Goal: Task Accomplishment & Management: Complete application form

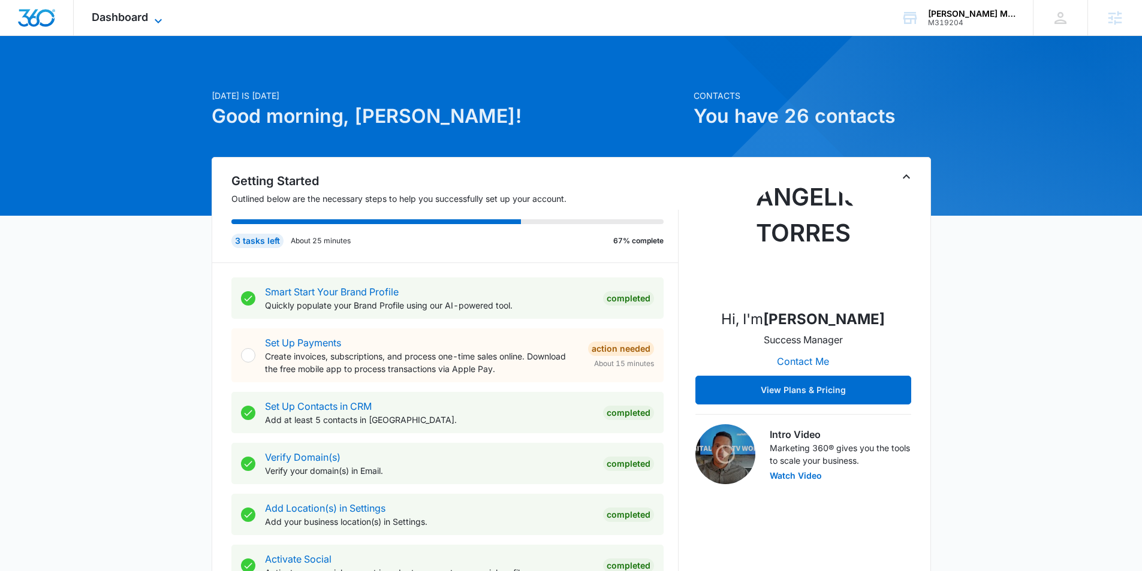
click at [155, 20] on icon at bounding box center [158, 21] width 14 height 14
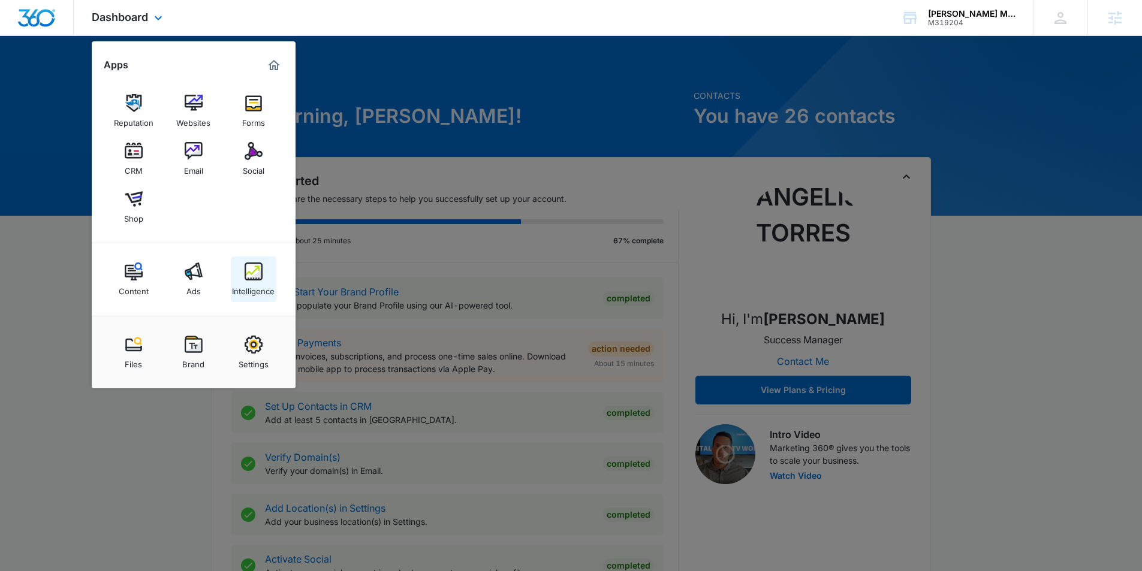
click at [252, 273] on img at bounding box center [254, 272] width 18 height 18
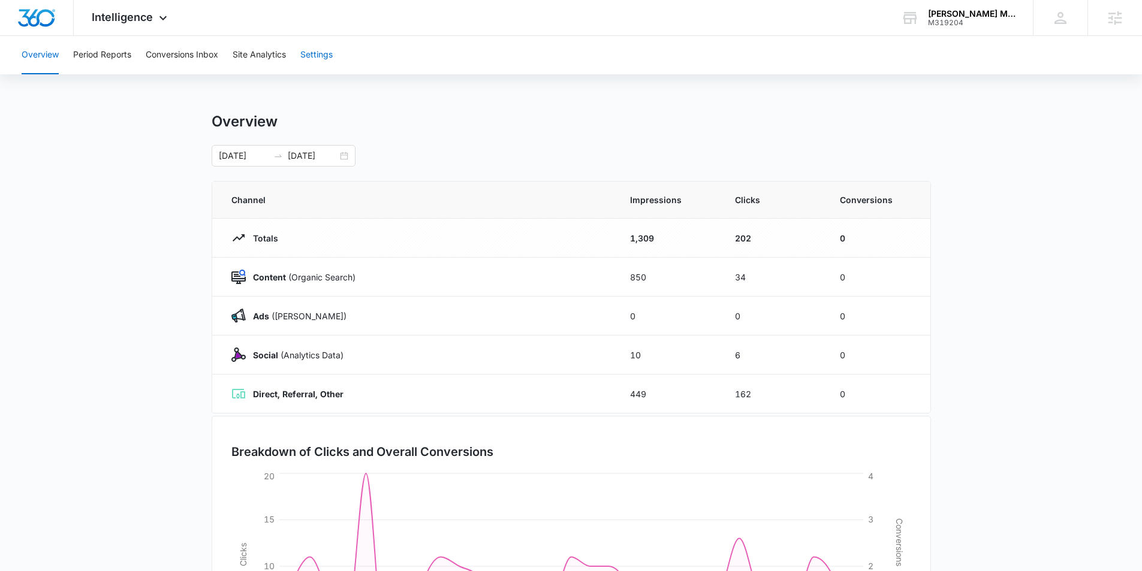
click at [306, 58] on button "Settings" at bounding box center [316, 55] width 32 height 38
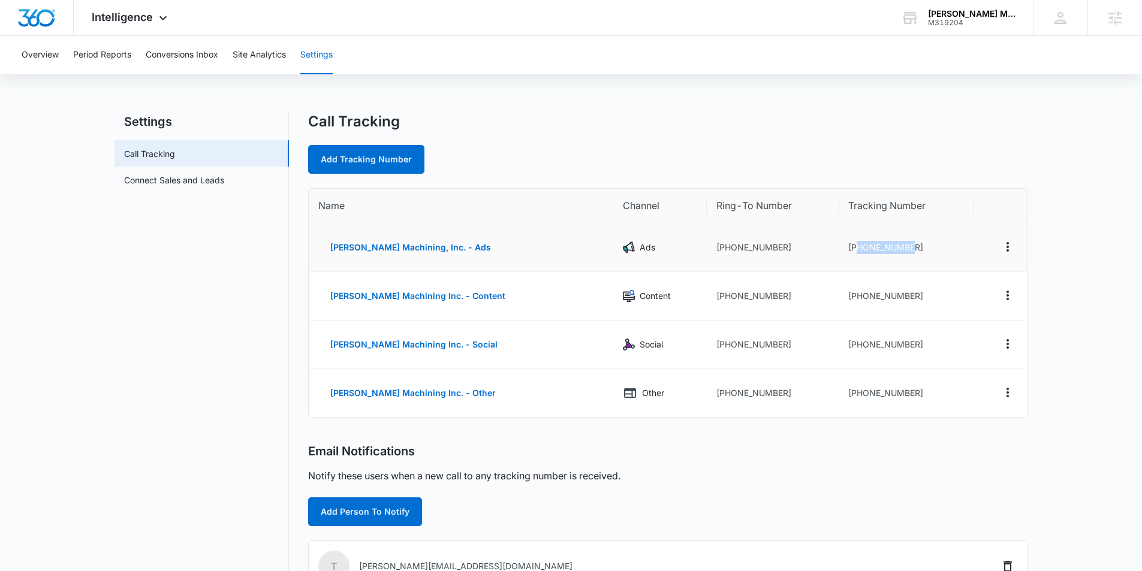
drag, startPoint x: 907, startPoint y: 249, endPoint x: 840, endPoint y: 249, distance: 66.5
click at [840, 249] on td "+16104665014" at bounding box center [906, 248] width 135 height 49
copy td "6104665014"
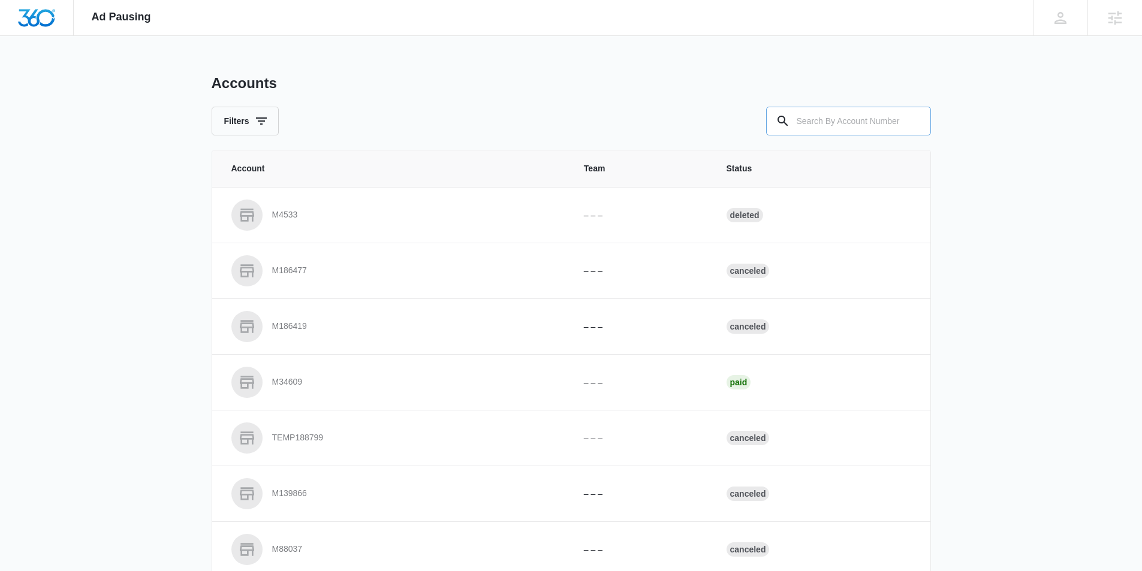
click at [829, 122] on input "text" at bounding box center [848, 121] width 165 height 29
type input "M319204"
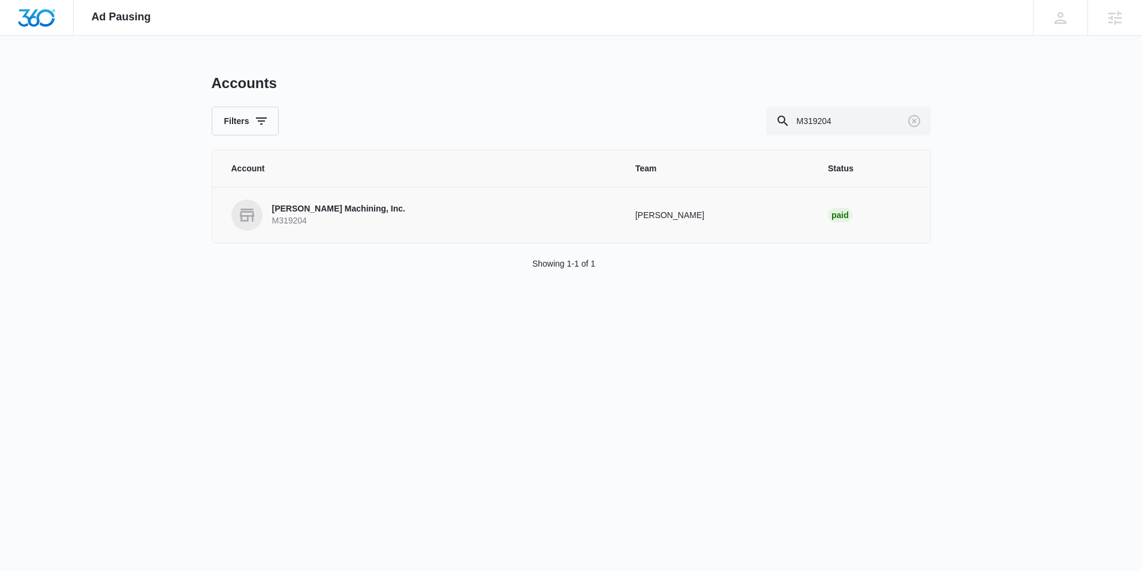
click at [348, 216] on p "M319204" at bounding box center [338, 221] width 133 height 12
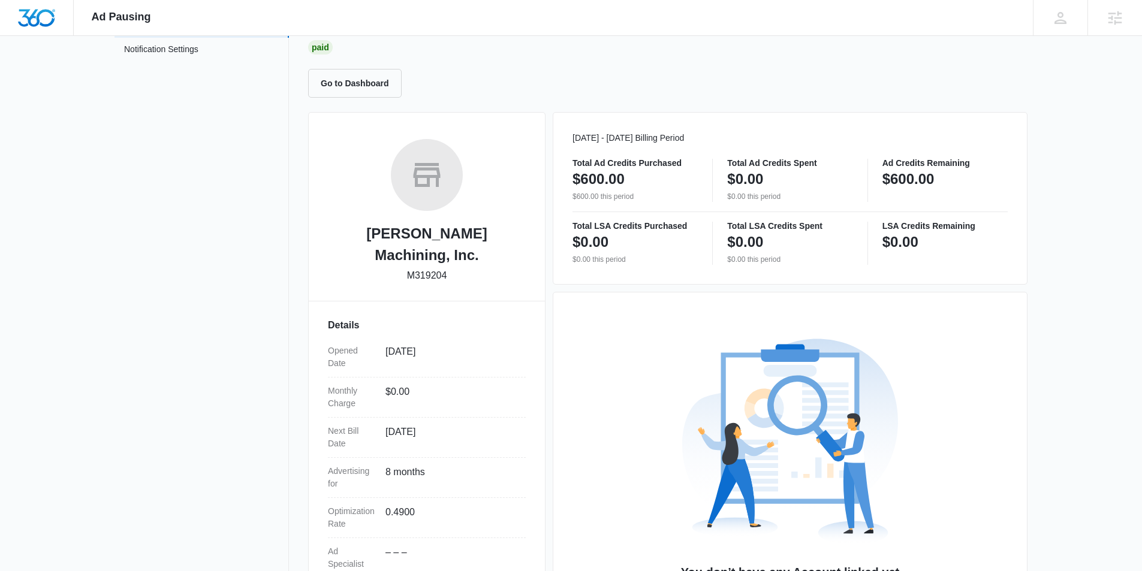
scroll to position [192, 0]
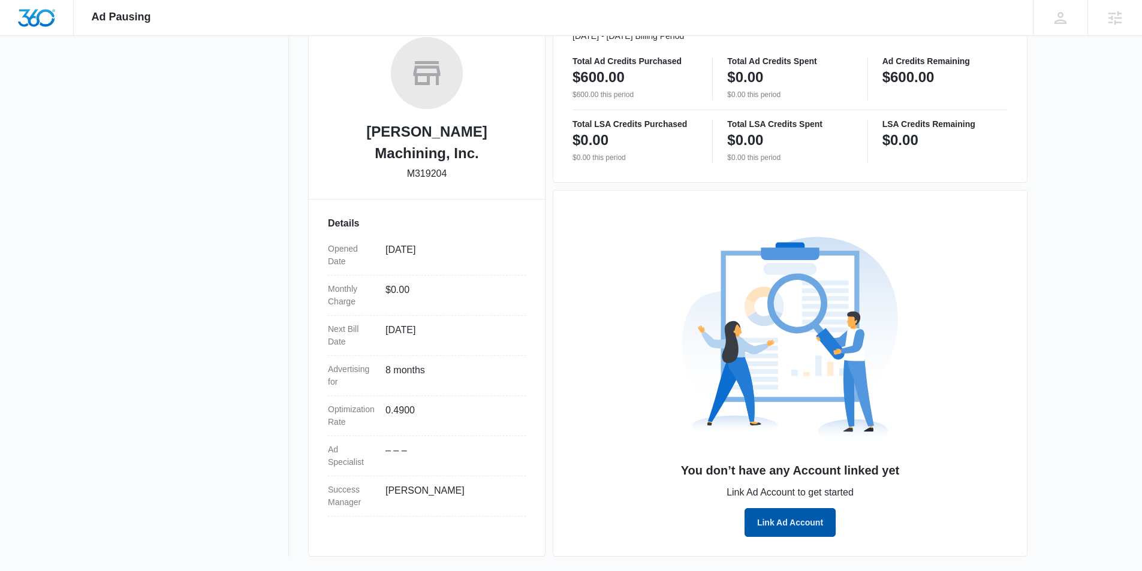
click at [794, 516] on button "Link Ad Account" at bounding box center [789, 522] width 91 height 29
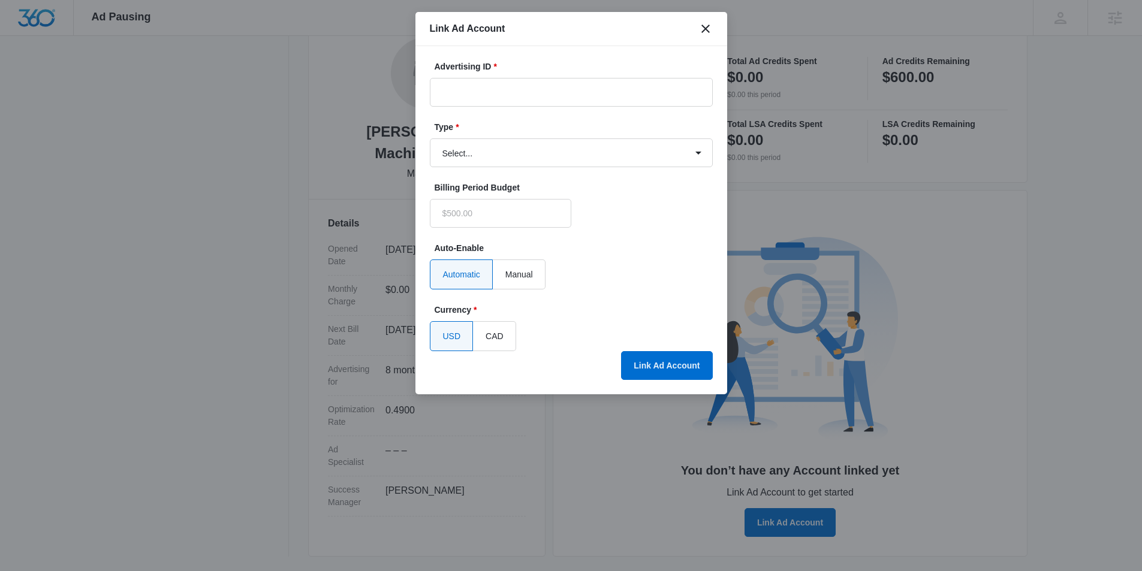
type input "$0.00"
click at [658, 100] on input "Advertising ID *" at bounding box center [571, 92] width 283 height 29
paste input "921-810-6642"
type input "921-810-6642"
click at [601, 144] on select "Select... Bing Ads Facebook Ads Google Ads" at bounding box center [571, 152] width 283 height 29
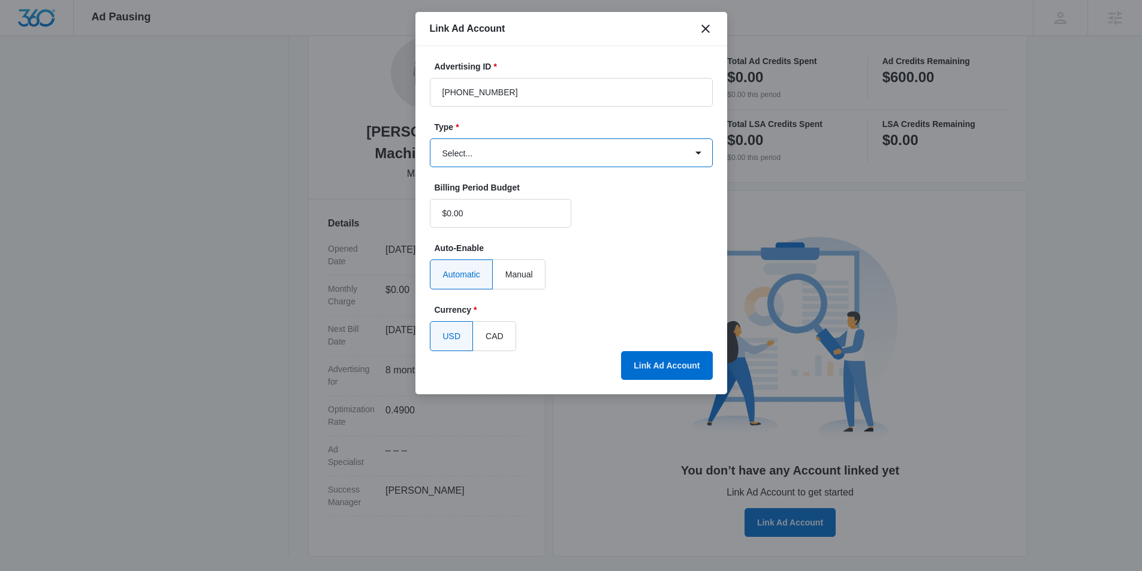
select select "google"
click at [430, 138] on select "Select... Bing Ads Facebook Ads Google Ads" at bounding box center [571, 152] width 283 height 29
click at [647, 373] on button "Link Ad Account" at bounding box center [666, 365] width 91 height 29
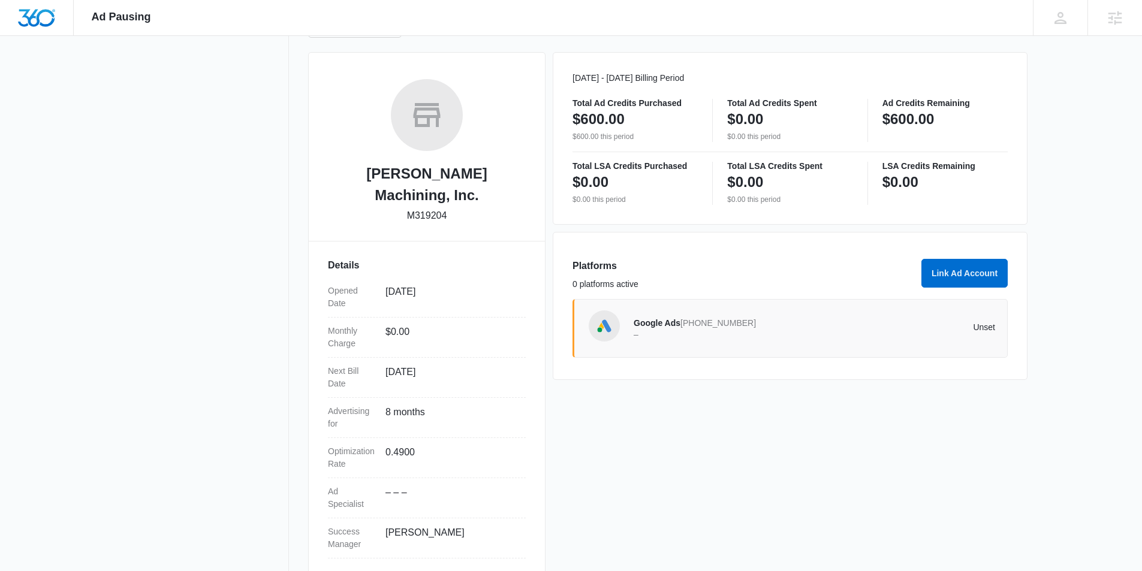
scroll to position [150, 0]
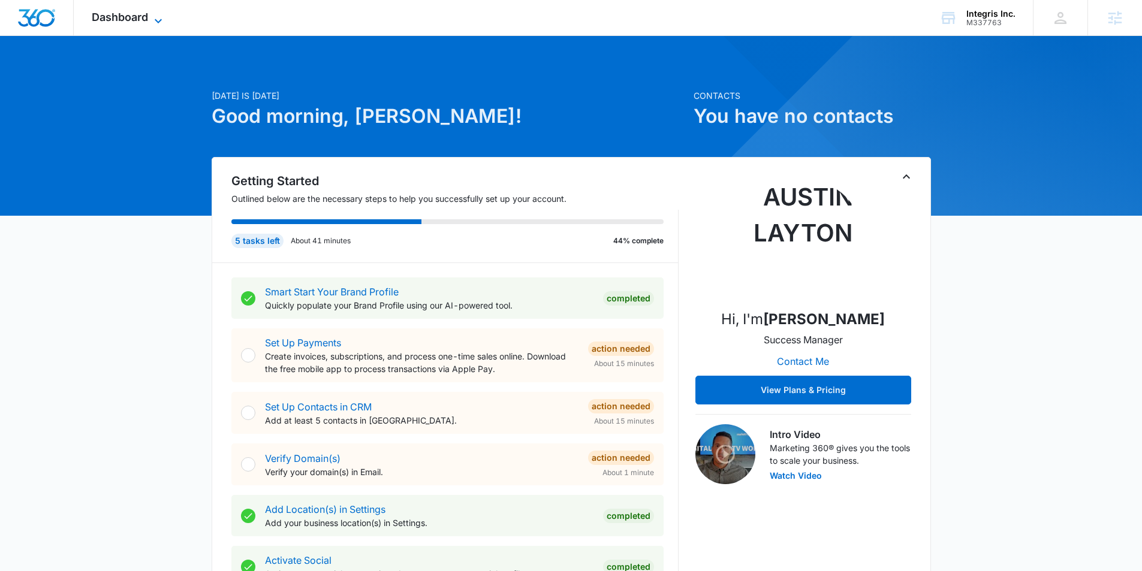
click at [152, 17] on icon at bounding box center [158, 21] width 14 height 14
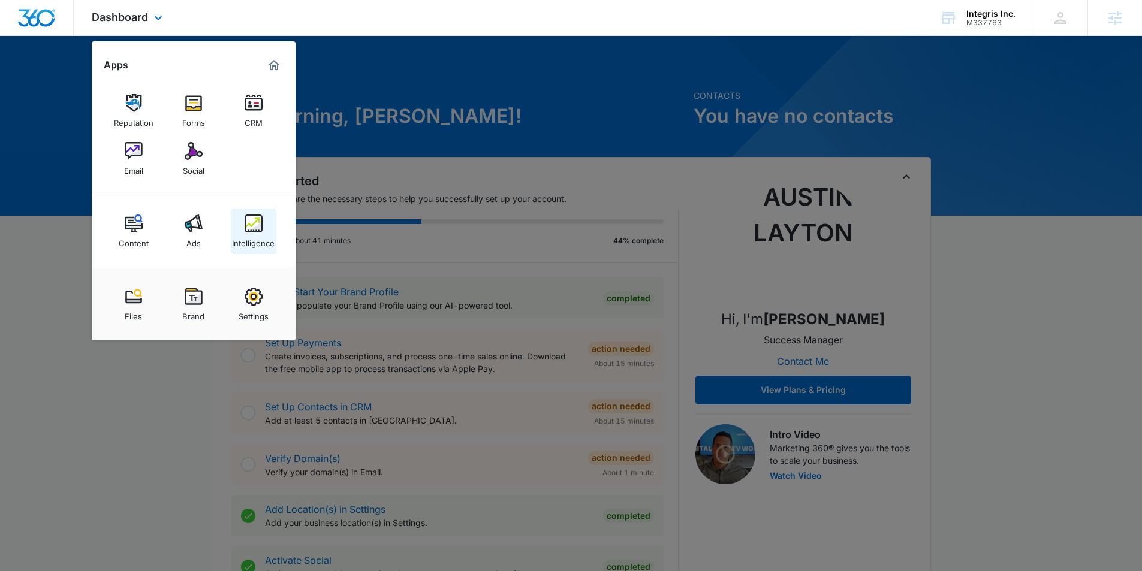
click at [252, 228] on img at bounding box center [254, 224] width 18 height 18
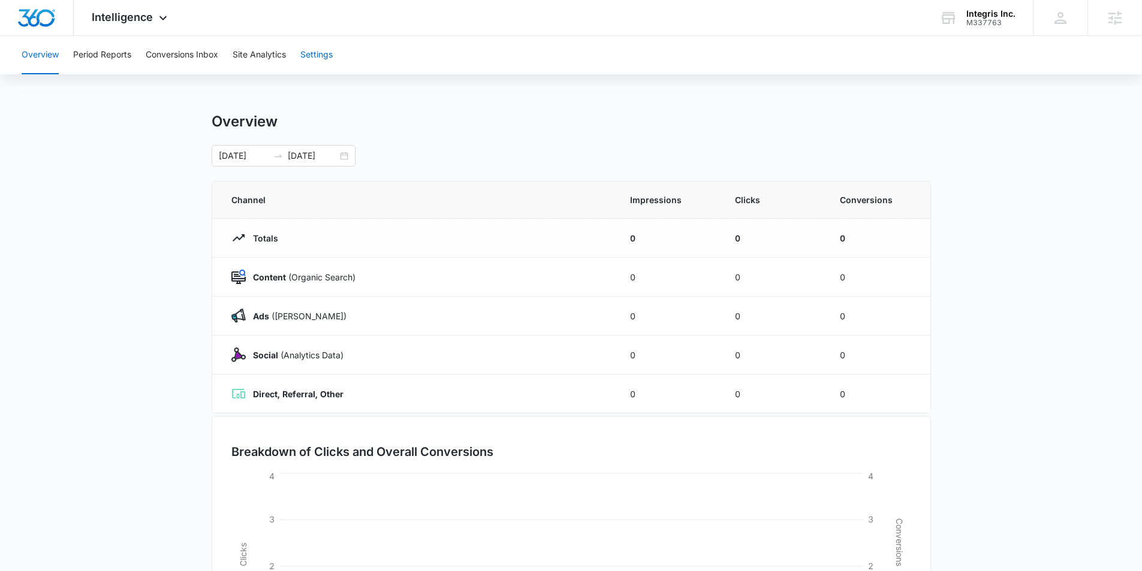
click at [315, 55] on button "Settings" at bounding box center [316, 55] width 32 height 38
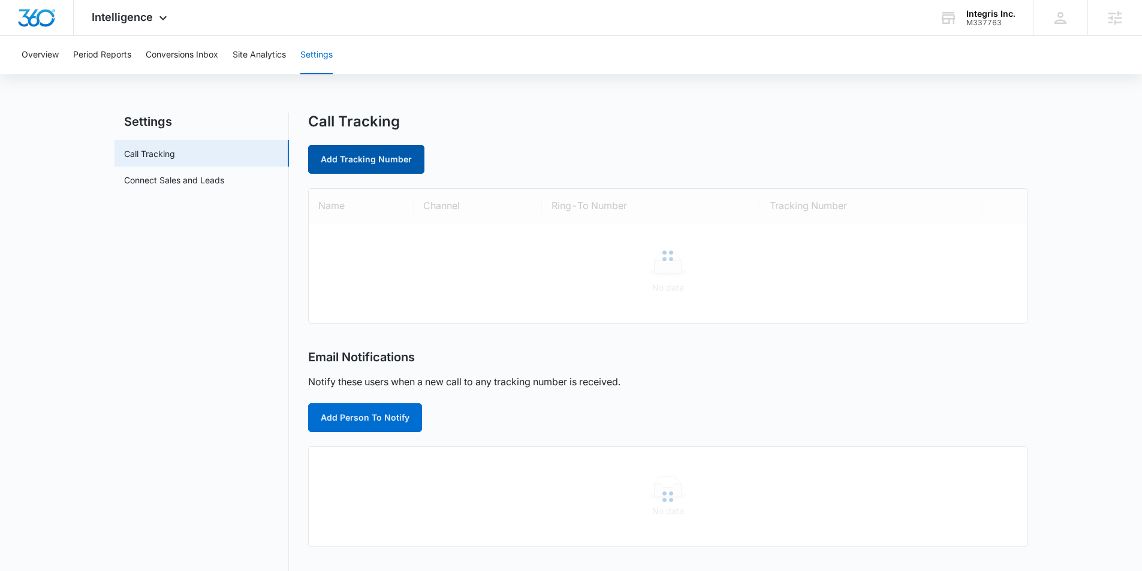
click at [397, 166] on link "Add Tracking Number" at bounding box center [366, 159] width 116 height 29
select select "by_area_code"
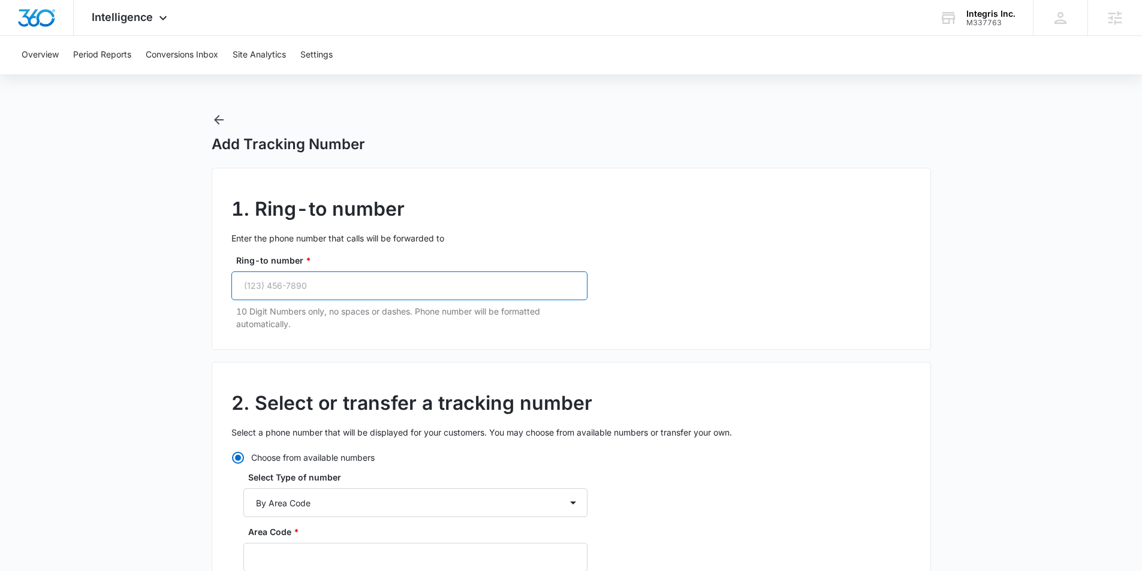
click at [337, 289] on input "Ring-to number *" at bounding box center [409, 286] width 356 height 29
paste input "(888) 891-7272"
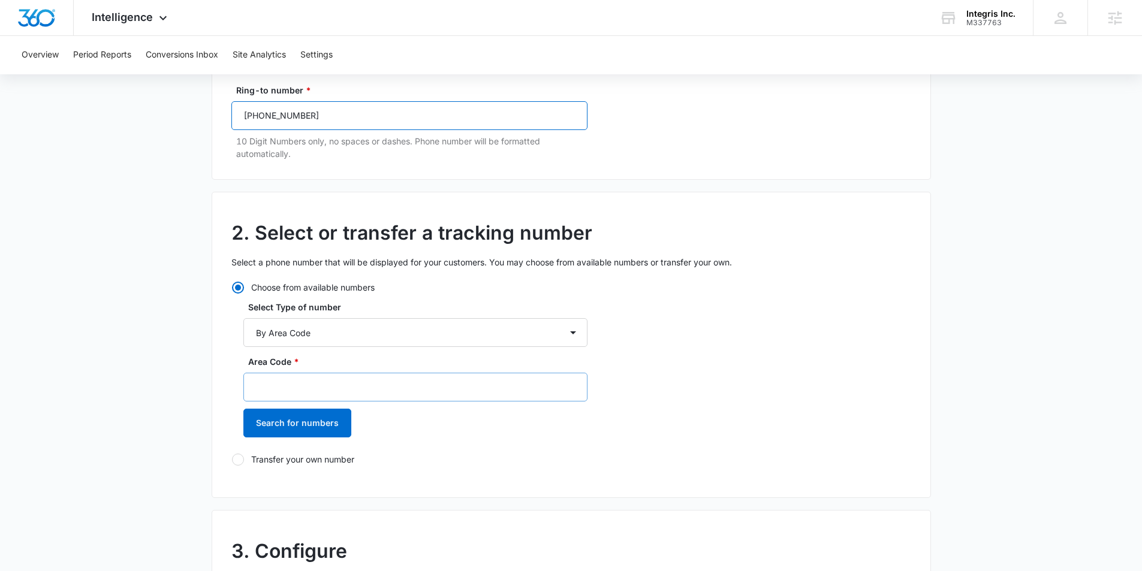
scroll to position [171, 0]
type input "(888) 891-7272"
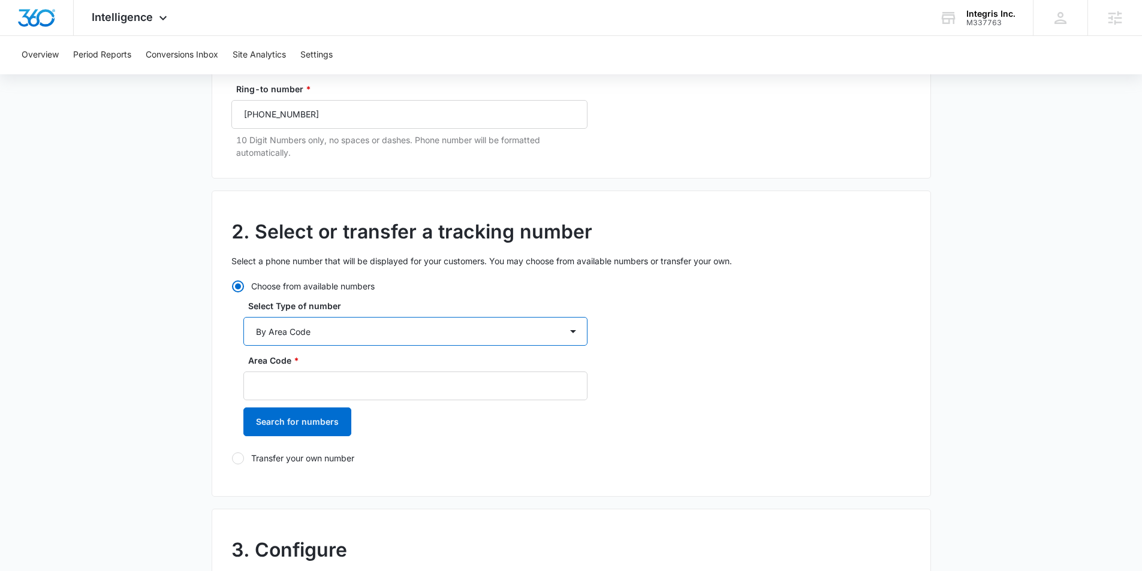
click at [323, 345] on select "By City & State By State Only By Zip Code By Area Code Toll Free Numbers" at bounding box center [415, 331] width 344 height 29
select select "by_toll_free"
click at [243, 317] on select "By City & State By State Only By Zip Code By Area Code Toll Free Numbers" at bounding box center [415, 331] width 344 height 29
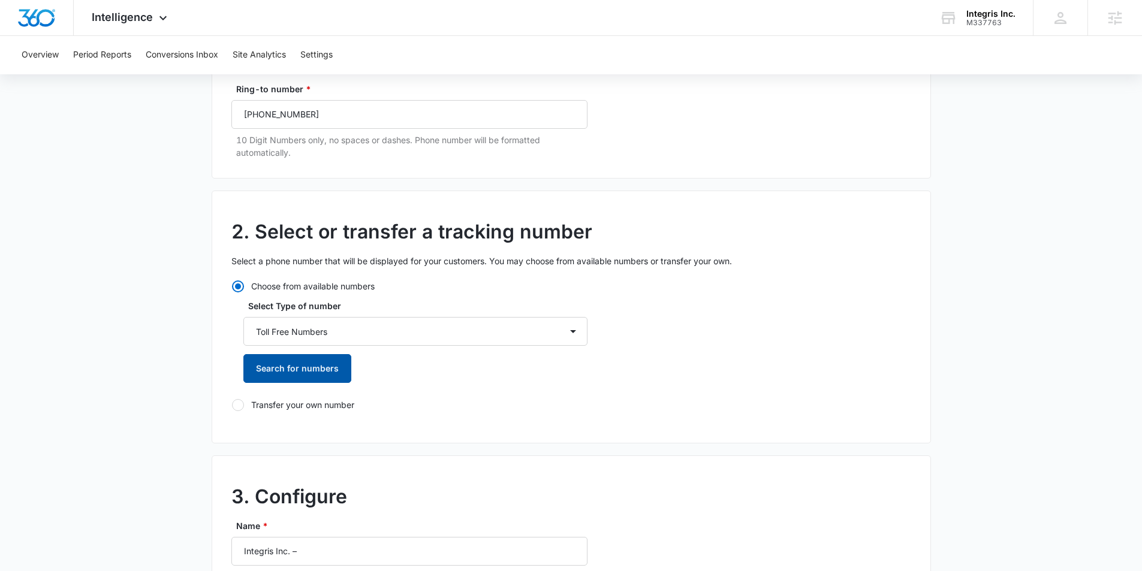
click at [315, 373] on button "Search for numbers" at bounding box center [297, 368] width 108 height 29
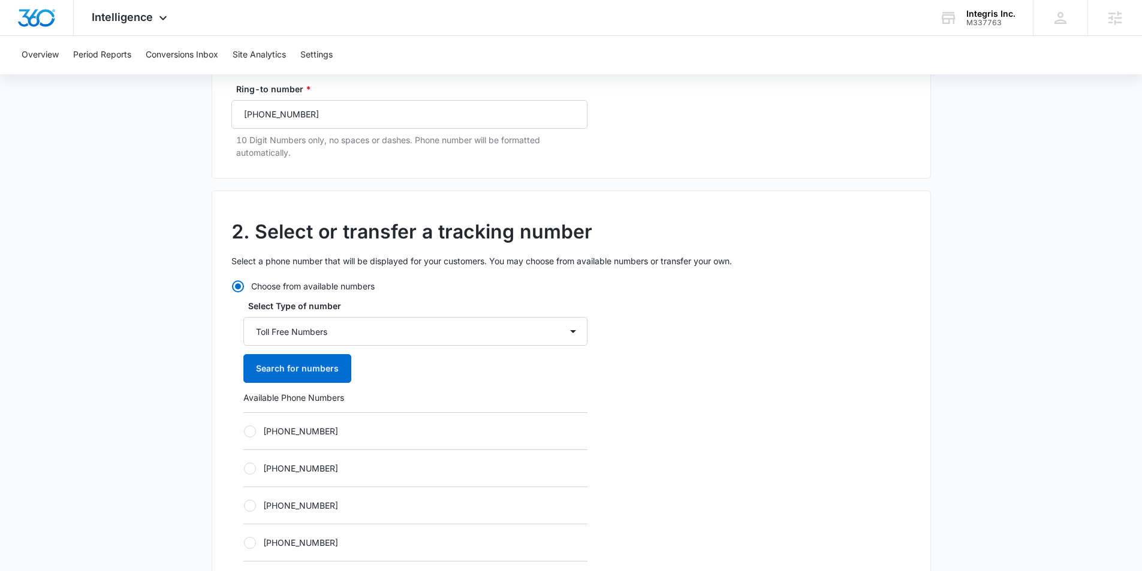
click at [260, 466] on label "[PHONE_NUMBER]" at bounding box center [415, 468] width 344 height 13
click at [244, 468] on input "[PHONE_NUMBER]" at bounding box center [243, 468] width 1 height 1
radio input "true"
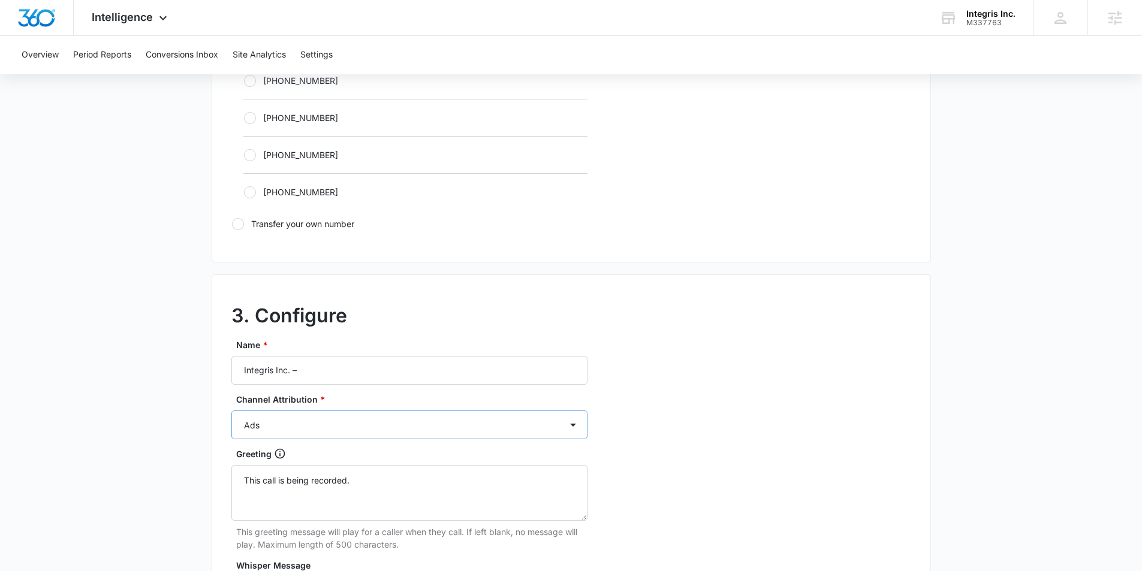
scroll to position [749, 0]
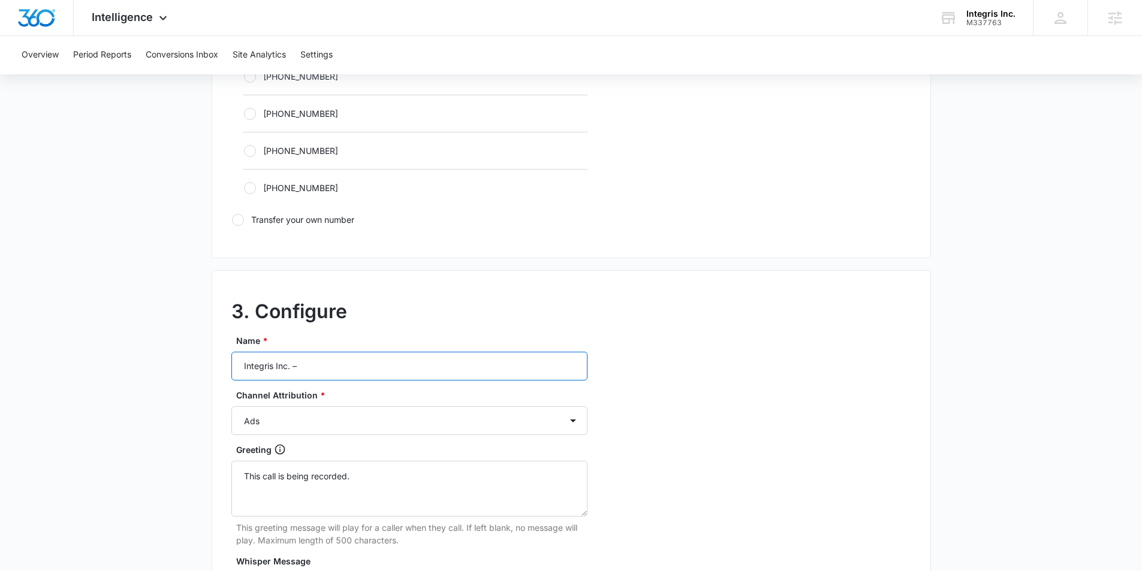
click at [311, 368] on input "Integris Inc. –" at bounding box center [409, 366] width 356 height 29
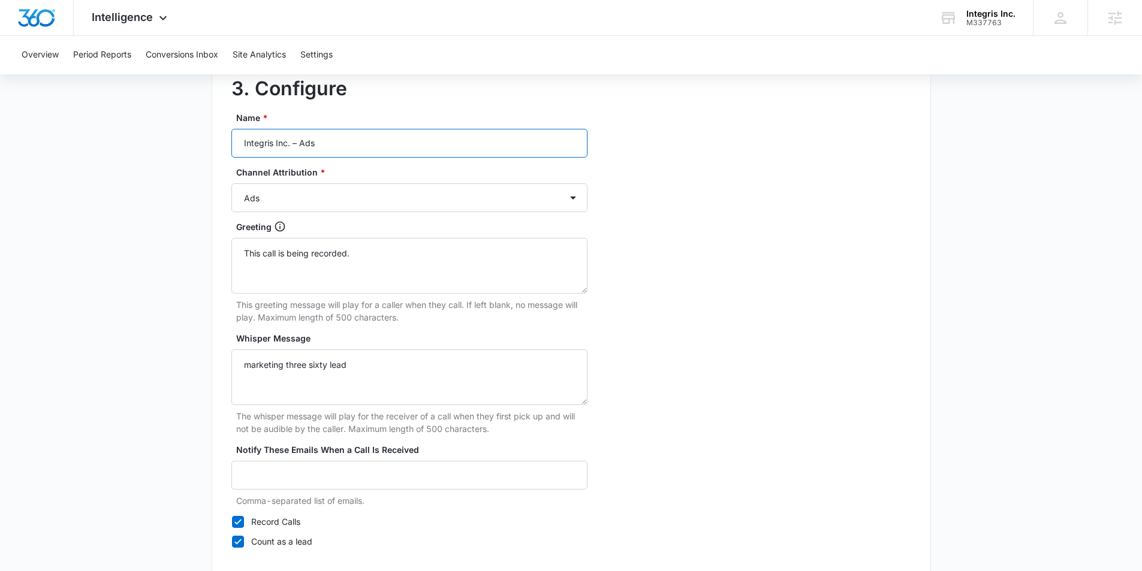
scroll to position [1044, 0]
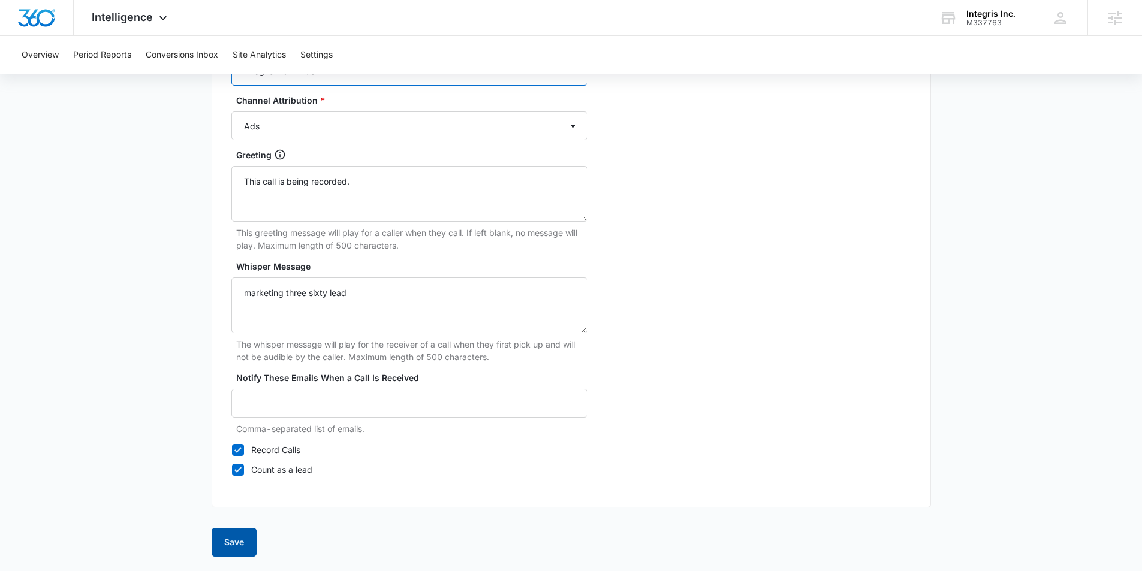
type input "Integris Inc. – Ads"
click at [233, 538] on button "Save" at bounding box center [234, 542] width 45 height 29
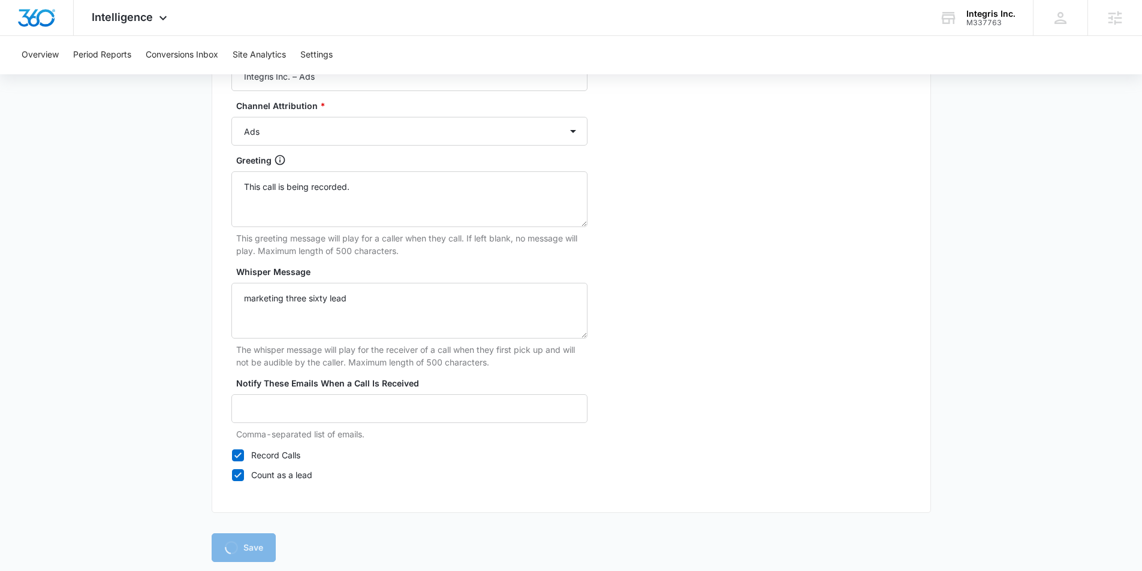
scroll to position [1038, 0]
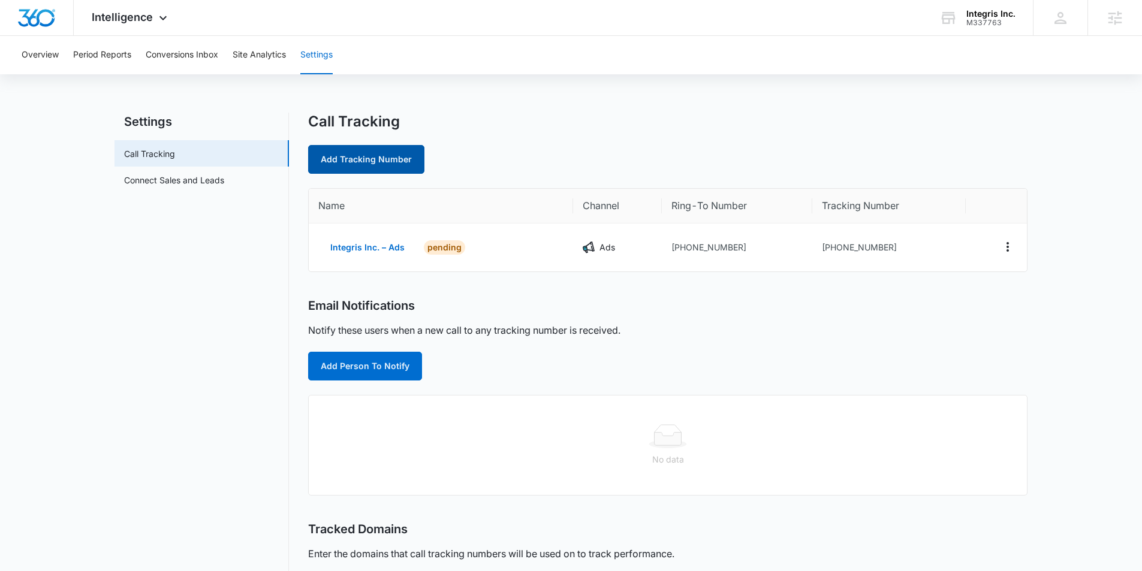
click at [389, 157] on link "Add Tracking Number" at bounding box center [366, 159] width 116 height 29
select select "by_area_code"
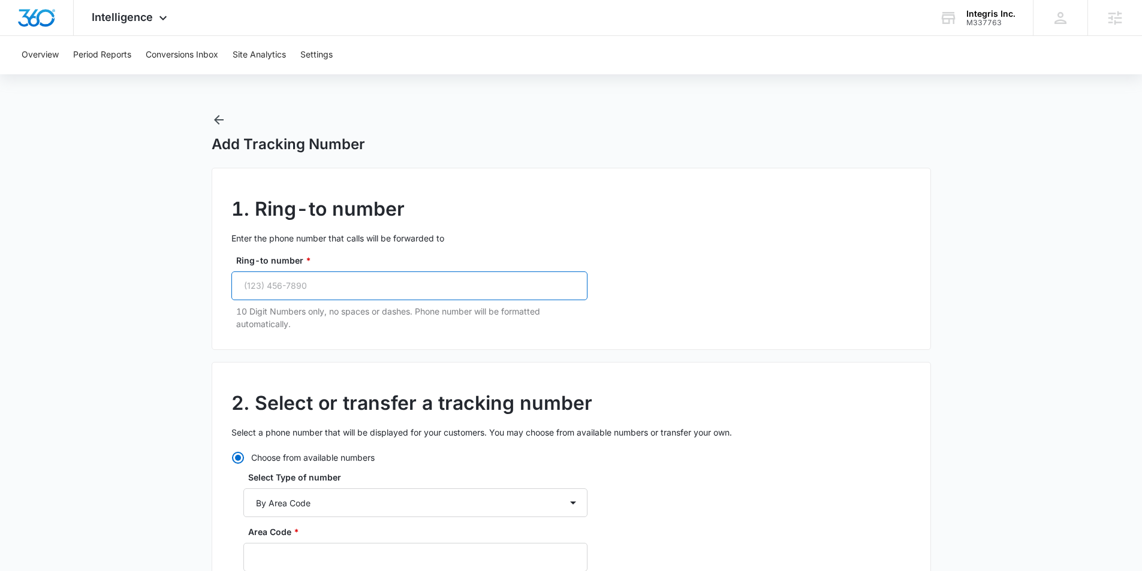
click at [323, 276] on input "Ring-to number *" at bounding box center [409, 286] width 356 height 29
paste input "(888) 891-7272"
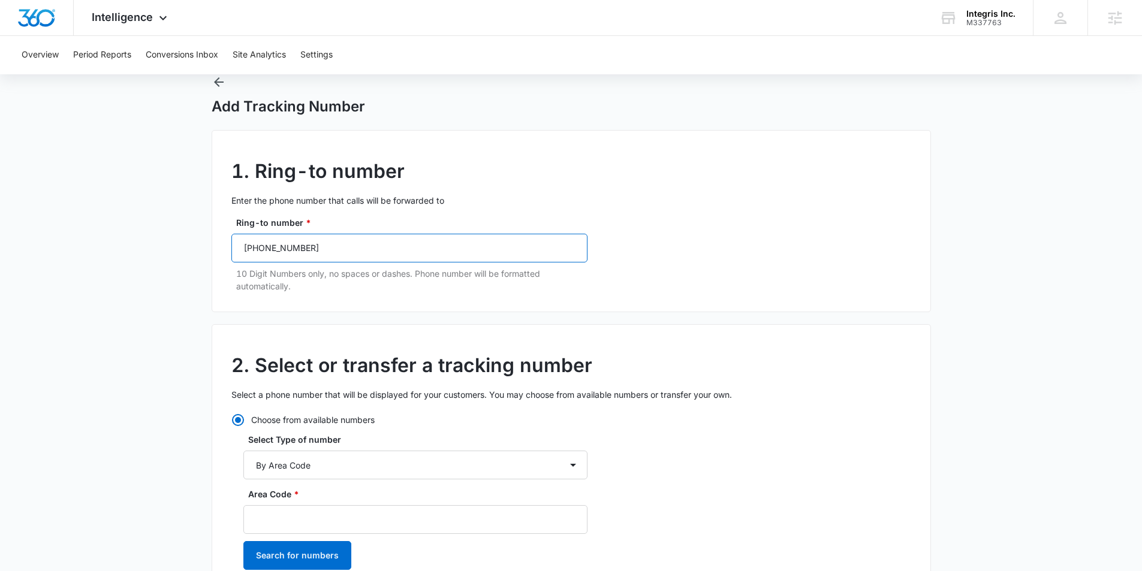
scroll to position [70, 0]
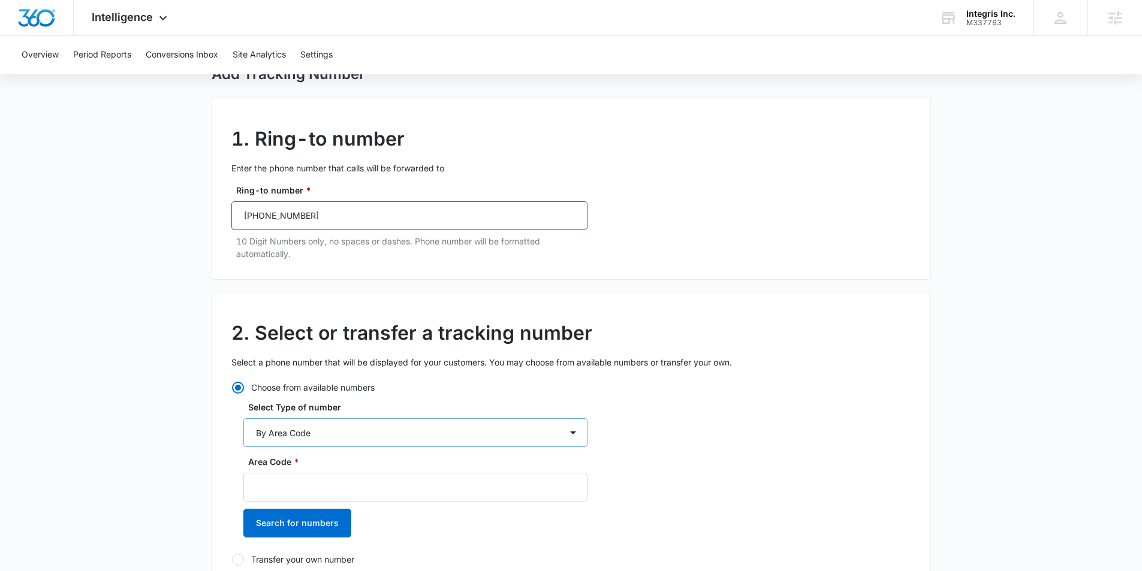
type input "(888) 891-7272"
click at [324, 435] on select "By City & State By State Only By Zip Code By Area Code Toll Free Numbers" at bounding box center [415, 432] width 344 height 29
select select "by_toll_free"
click at [243, 418] on select "By City & State By State Only By Zip Code By Area Code Toll Free Numbers" at bounding box center [415, 432] width 344 height 29
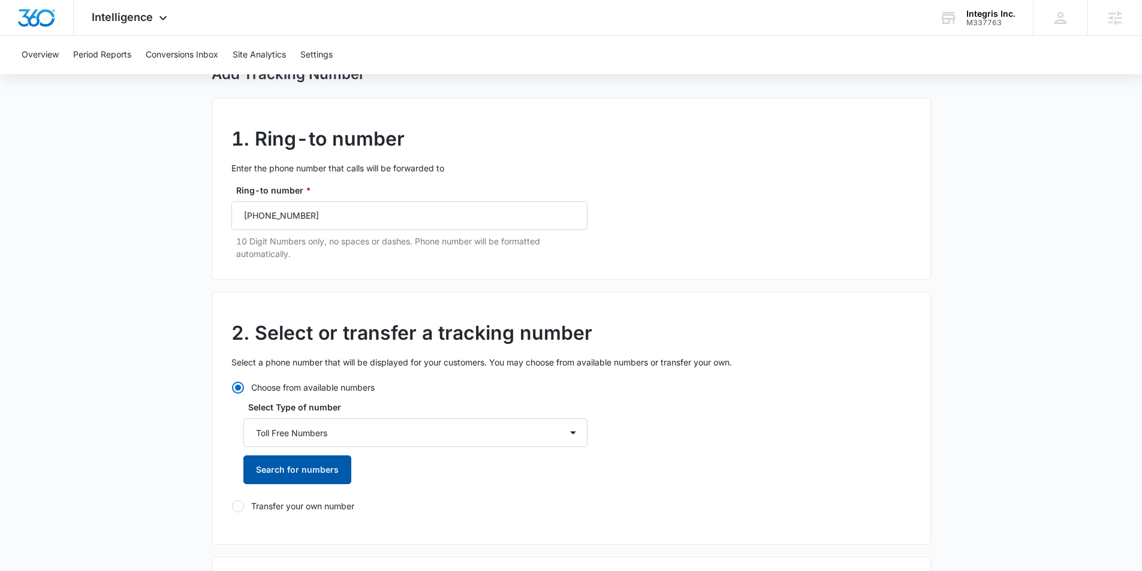
click at [299, 469] on button "Search for numbers" at bounding box center [297, 470] width 108 height 29
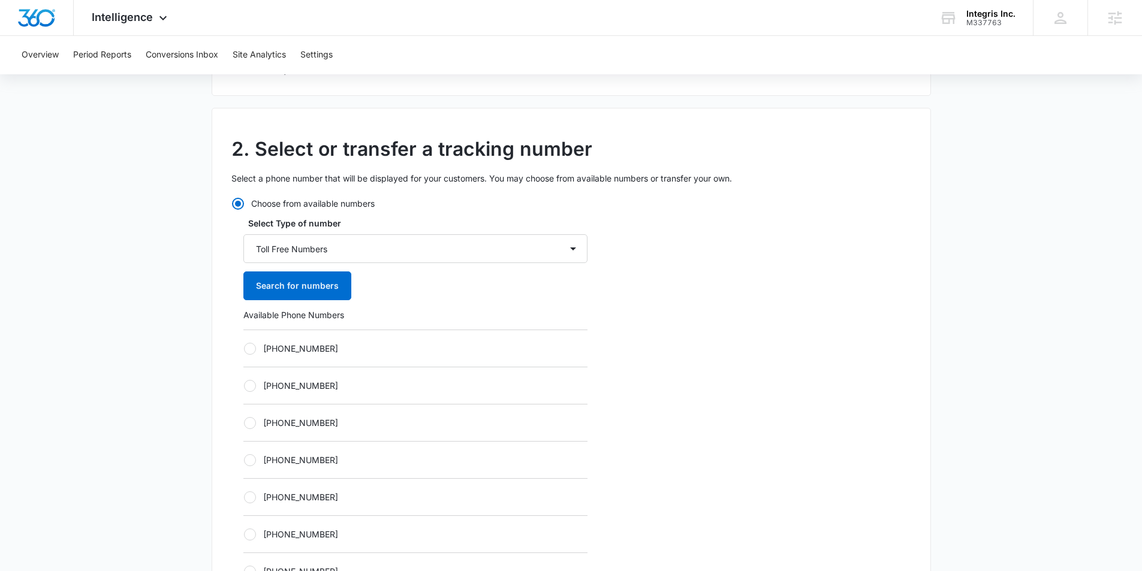
click at [252, 348] on div at bounding box center [250, 349] width 12 height 12
click at [244, 348] on input "[PHONE_NUMBER]" at bounding box center [243, 348] width 1 height 1
radio input "true"
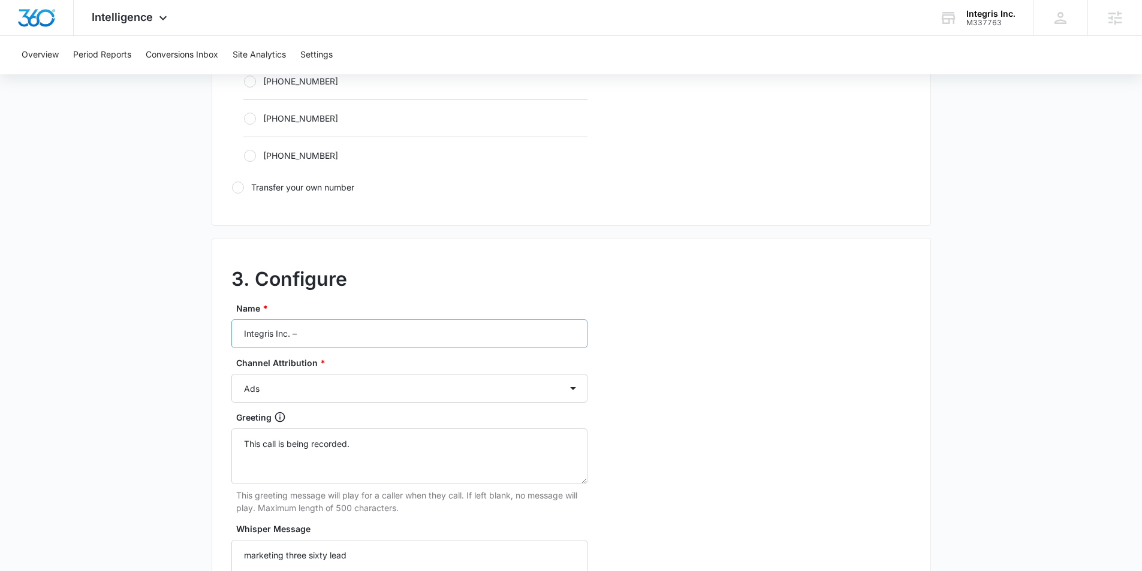
scroll to position [782, 0]
click at [333, 329] on input "Integris Inc. –" at bounding box center [409, 333] width 356 height 29
type input "Integris Inc. – Content"
click at [316, 382] on select "Ads Local Service Ads Content Social Other" at bounding box center [409, 387] width 356 height 29
select select "CONTENT"
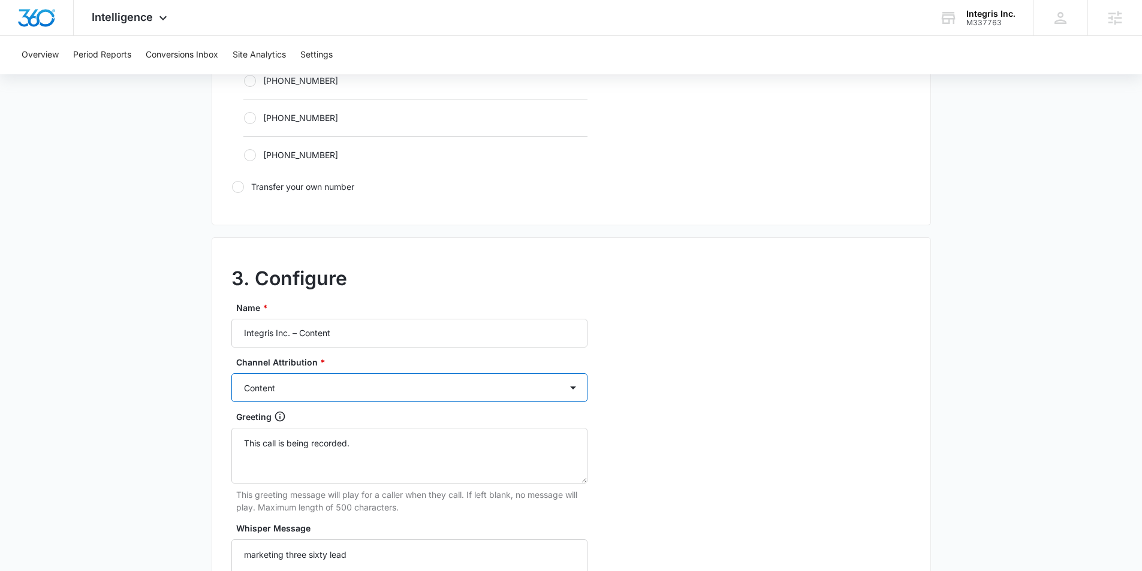
click at [231, 373] on select "Ads Local Service Ads Content Social Other" at bounding box center [409, 387] width 356 height 29
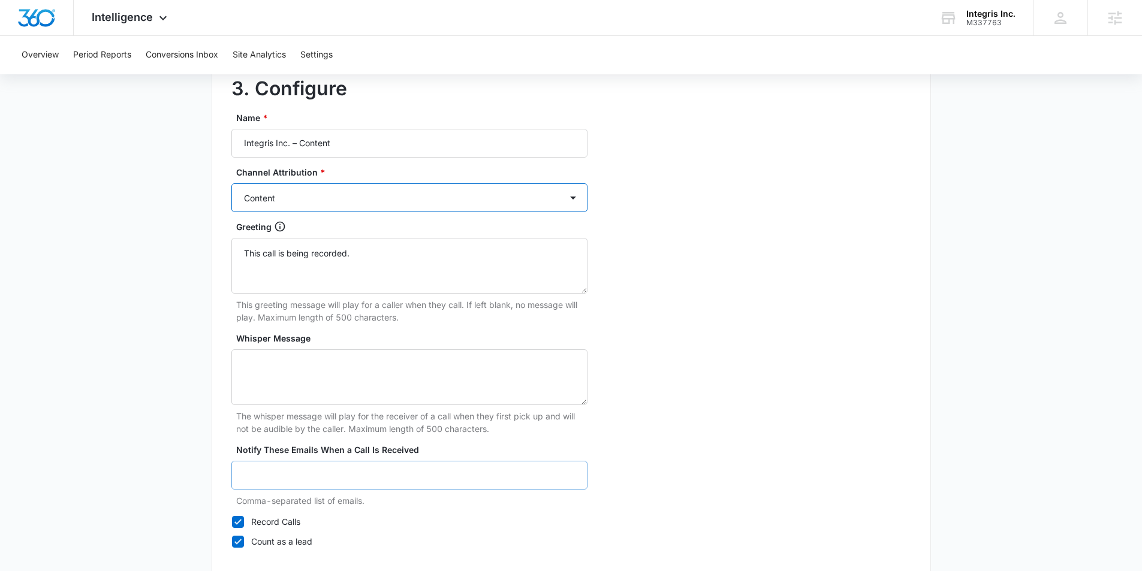
scroll to position [1044, 0]
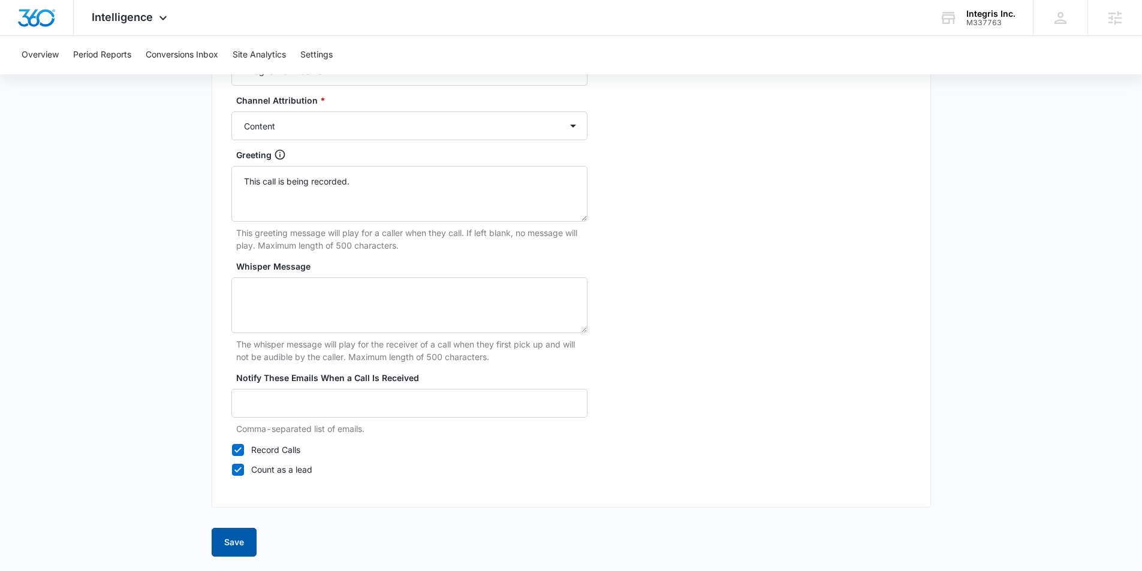
click at [233, 539] on button "Save" at bounding box center [234, 542] width 45 height 29
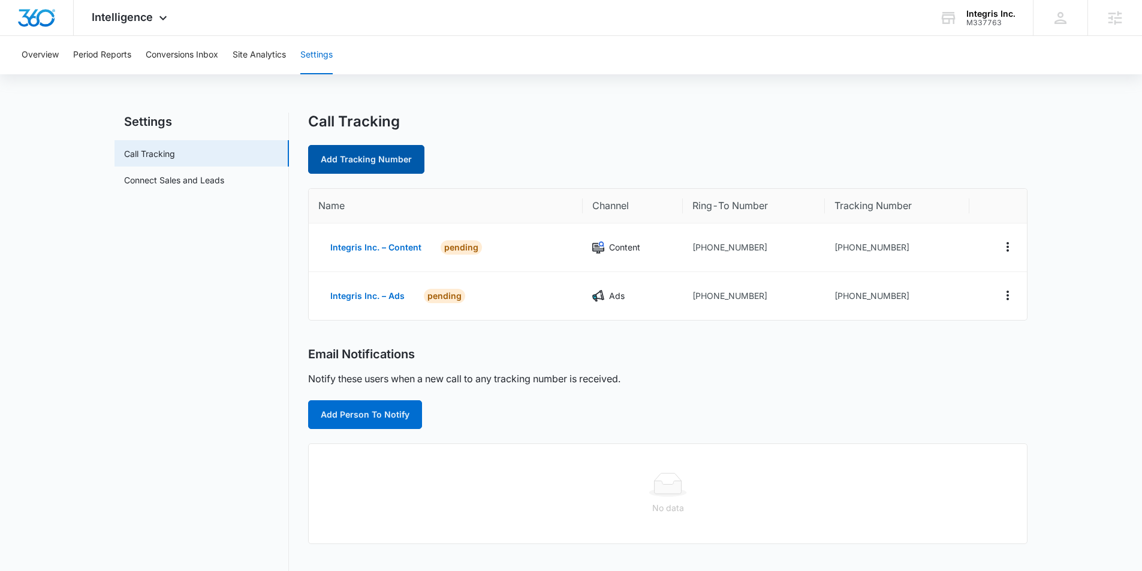
click at [359, 153] on link "Add Tracking Number" at bounding box center [366, 159] width 116 height 29
select select "by_area_code"
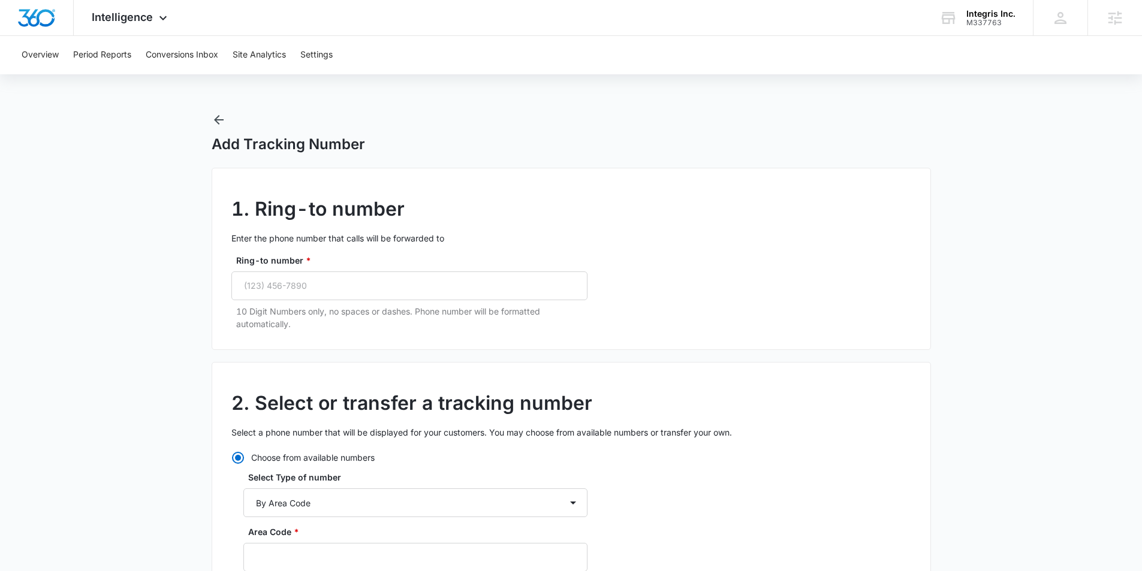
radio input "true"
click at [338, 299] on input "Ring-to number *" at bounding box center [409, 286] width 356 height 29
paste input "(888) 891-7272"
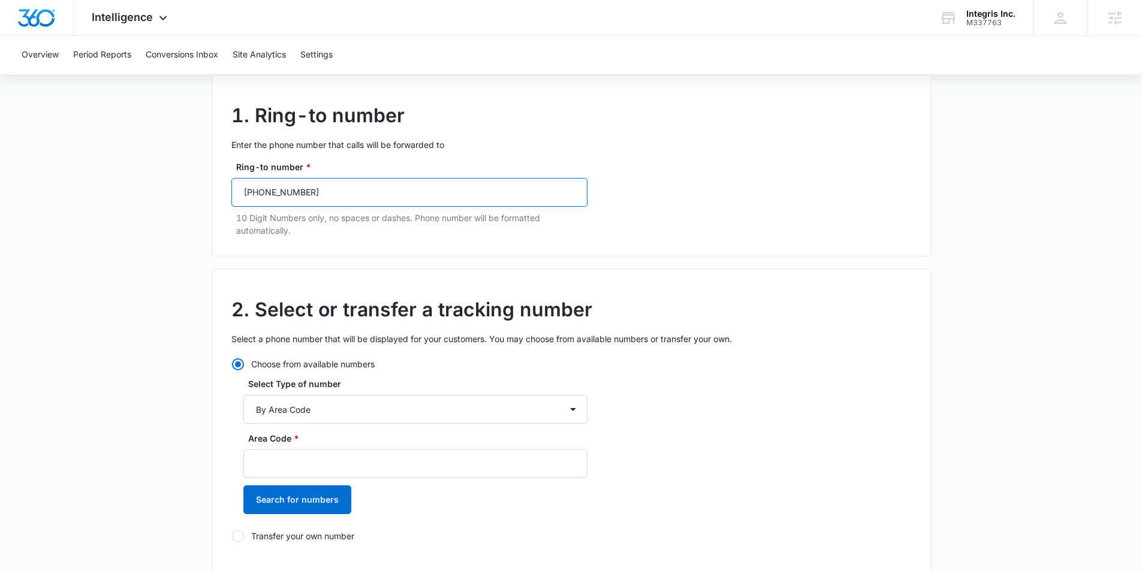
scroll to position [102, 0]
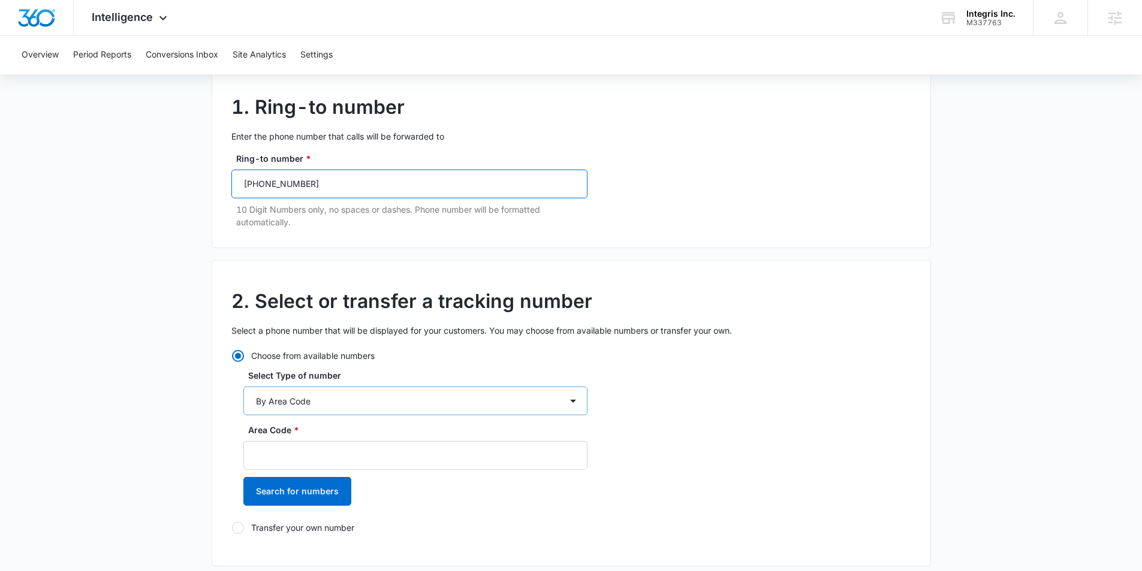
type input "(888) 891-7272"
click at [345, 390] on select "By City & State By State Only By Zip Code By Area Code Toll Free Numbers" at bounding box center [415, 401] width 344 height 29
select select "by_toll_free"
click at [243, 387] on select "By City & State By State Only By Zip Code By Area Code Toll Free Numbers" at bounding box center [415, 401] width 344 height 29
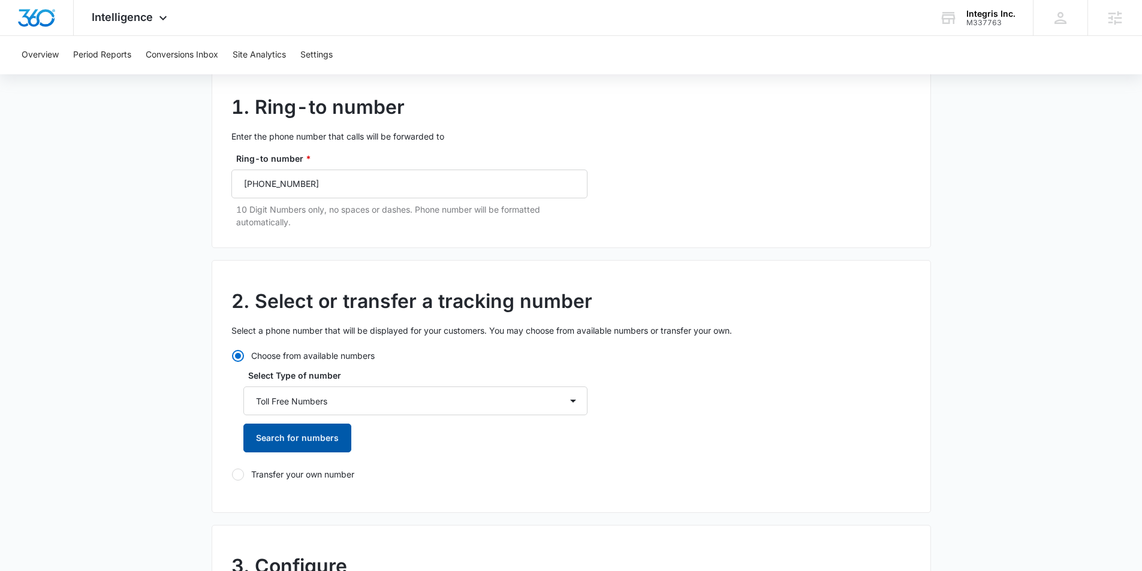
click at [285, 435] on button "Search for numbers" at bounding box center [297, 438] width 108 height 29
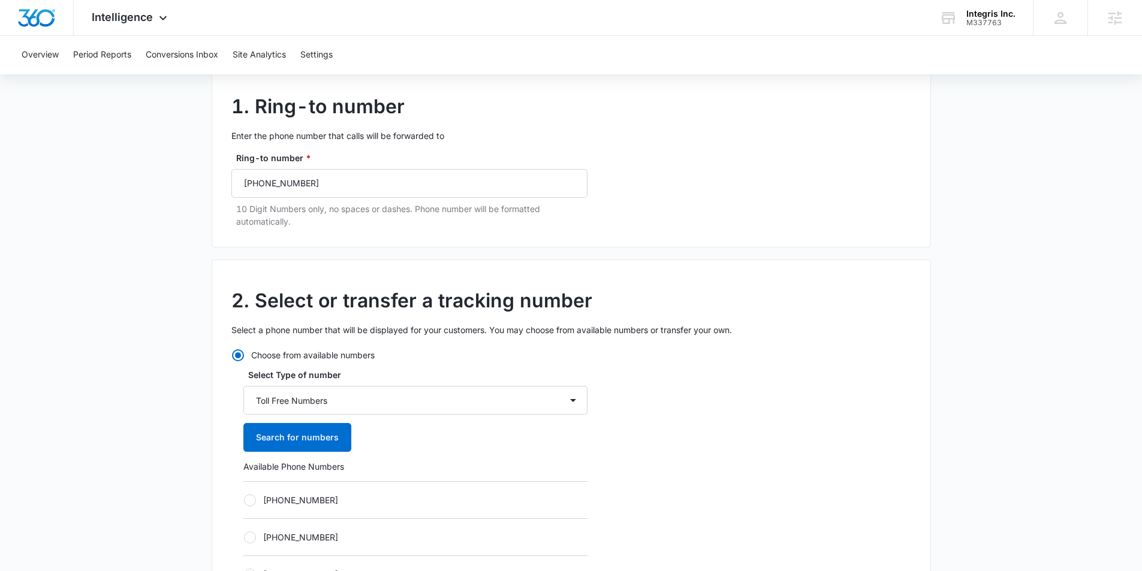
click at [262, 501] on label "[PHONE_NUMBER]" at bounding box center [415, 500] width 344 height 13
click at [244, 501] on input "[PHONE_NUMBER]" at bounding box center [243, 500] width 1 height 1
radio input "true"
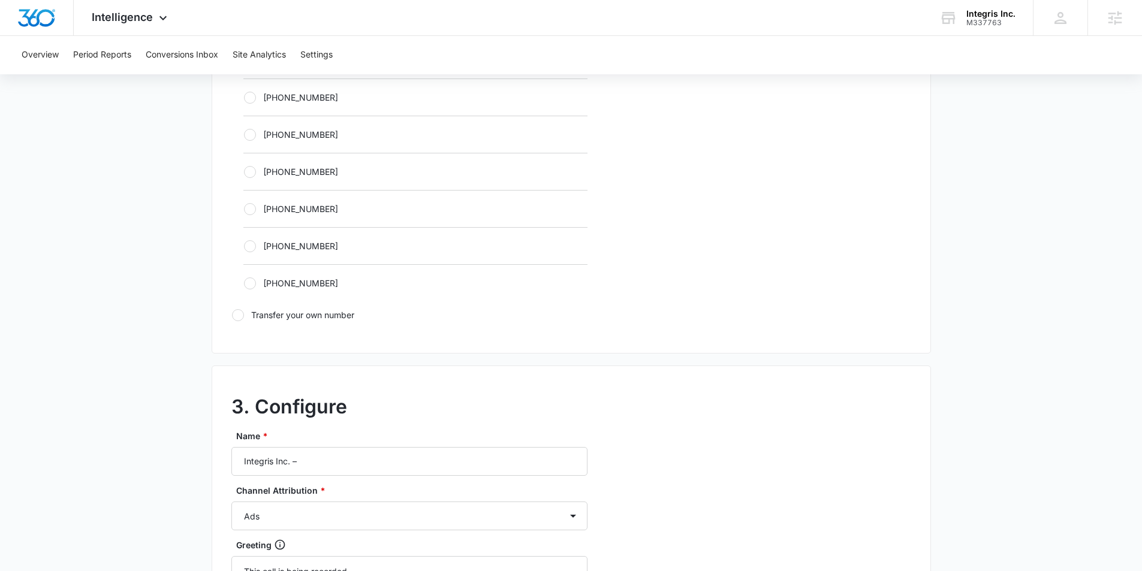
scroll to position [665, 0]
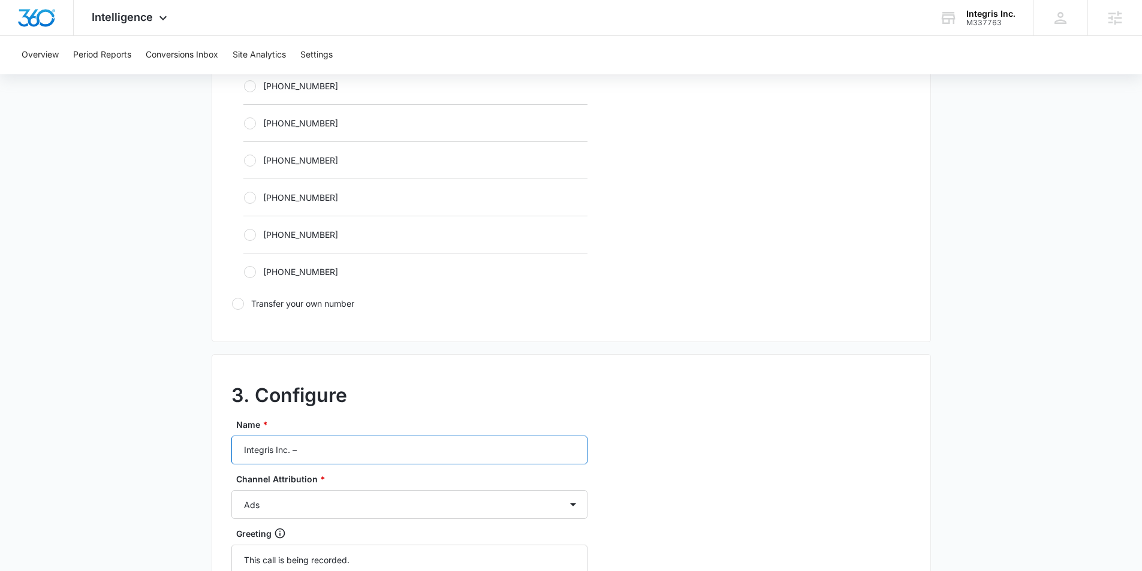
click at [333, 445] on input "Integris Inc. –" at bounding box center [409, 450] width 356 height 29
type input "Integris Inc. – Social"
click at [393, 516] on select "Ads Local Service Ads Content Social Other" at bounding box center [409, 504] width 356 height 29
select select "SOCIAL"
click at [231, 490] on select "Ads Local Service Ads Content Social Other" at bounding box center [409, 504] width 356 height 29
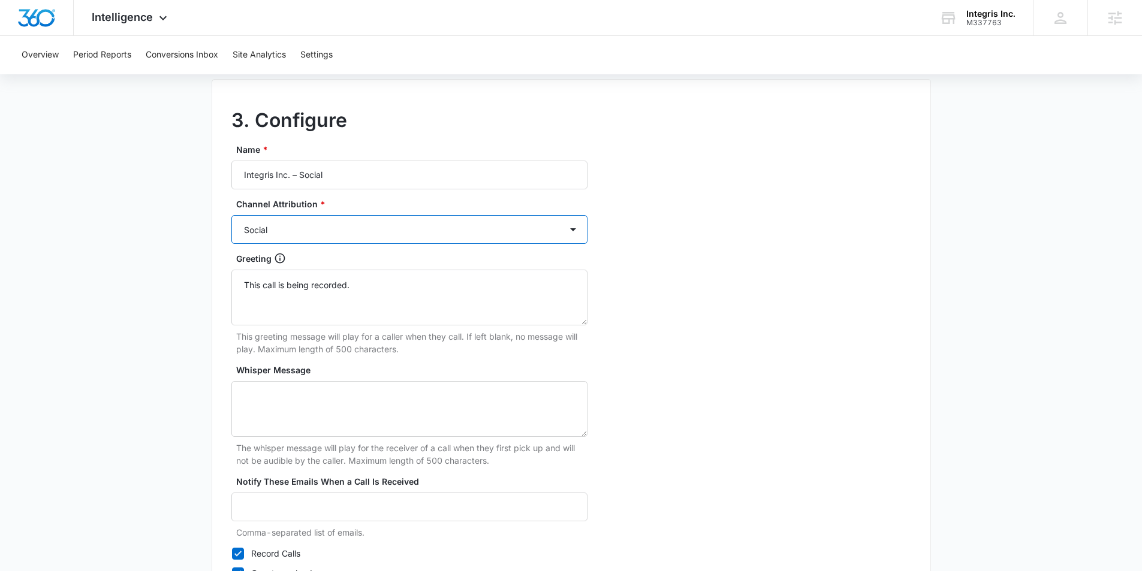
scroll to position [1044, 0]
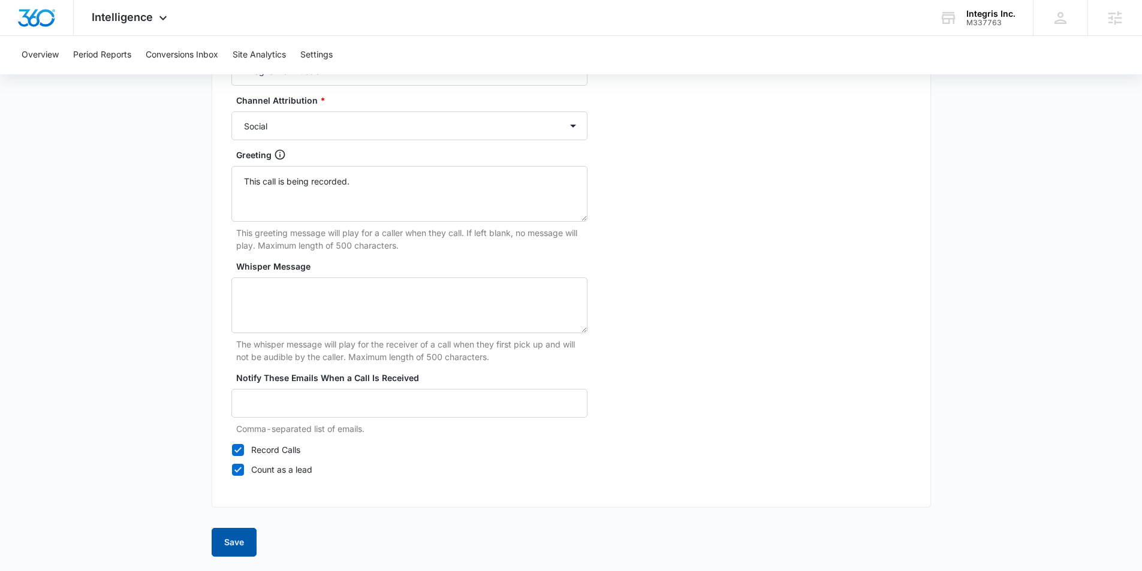
click at [240, 539] on button "Save" at bounding box center [234, 542] width 45 height 29
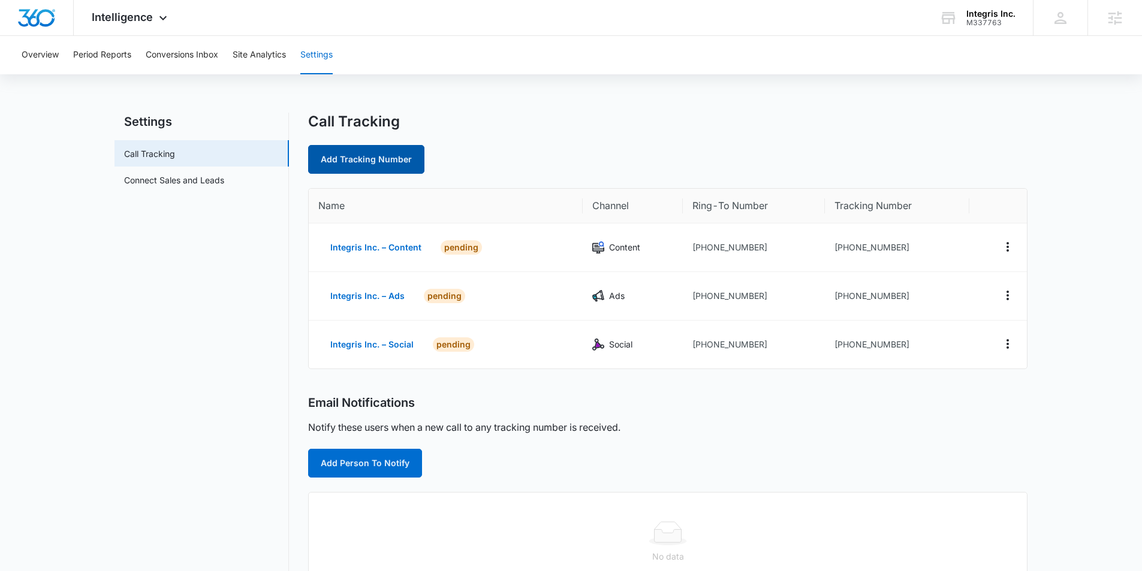
click at [385, 163] on link "Add Tracking Number" at bounding box center [366, 159] width 116 height 29
select select "by_area_code"
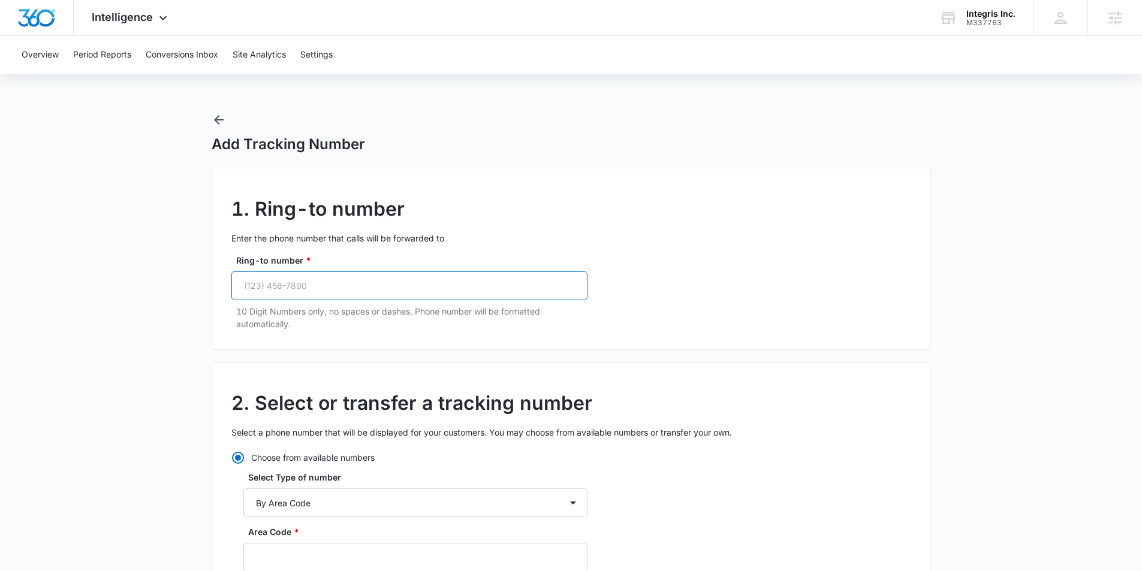
click at [385, 279] on input "Ring-to number *" at bounding box center [409, 286] width 356 height 29
paste input "(888) 891-7272"
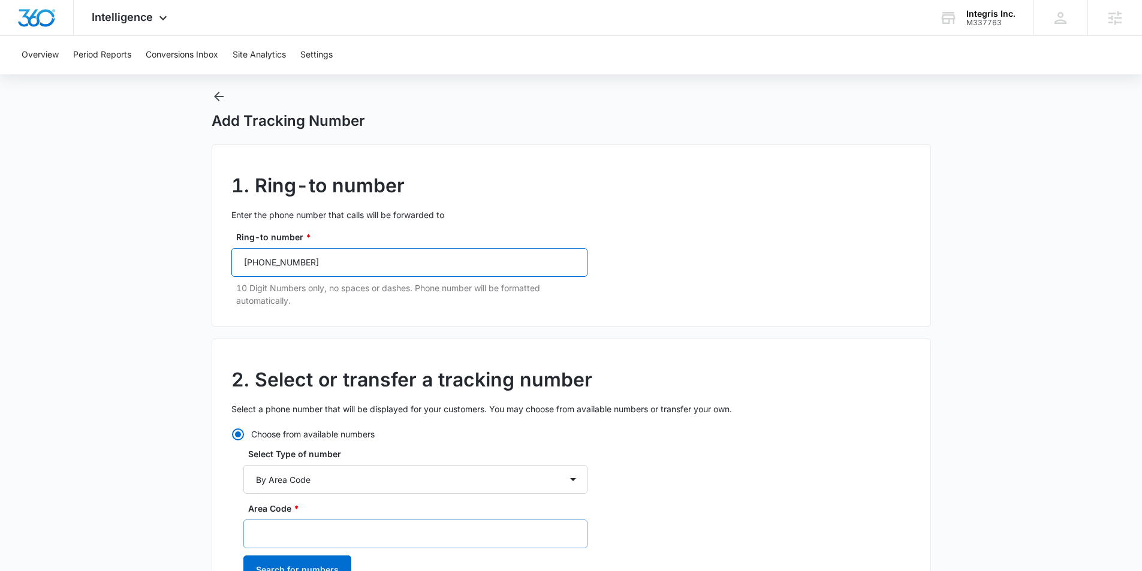
scroll to position [38, 0]
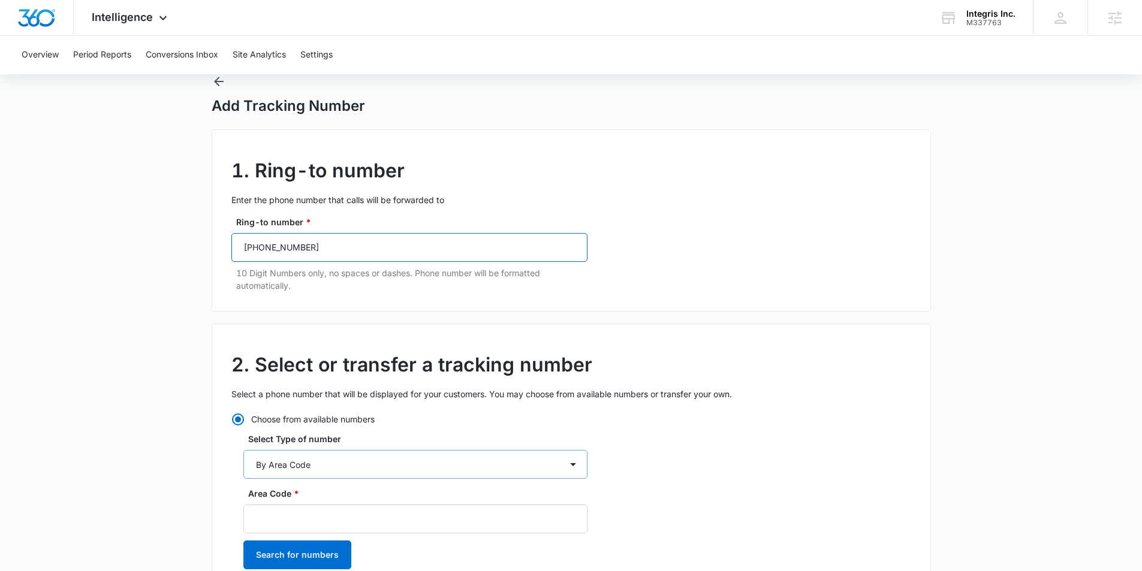
type input "(888) 891-7272"
click at [299, 468] on select "By City & State By State Only By Zip Code By Area Code Toll Free Numbers" at bounding box center [415, 464] width 344 height 29
select select "by_toll_free"
click at [243, 450] on select "By City & State By State Only By Zip Code By Area Code Toll Free Numbers" at bounding box center [415, 464] width 344 height 29
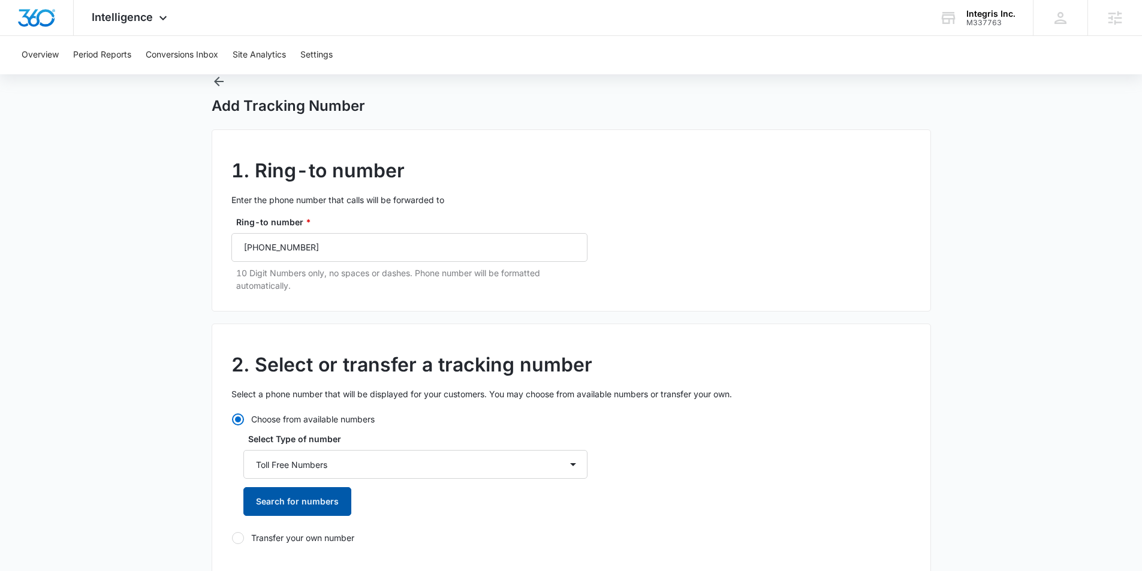
click at [298, 503] on button "Search for numbers" at bounding box center [297, 501] width 108 height 29
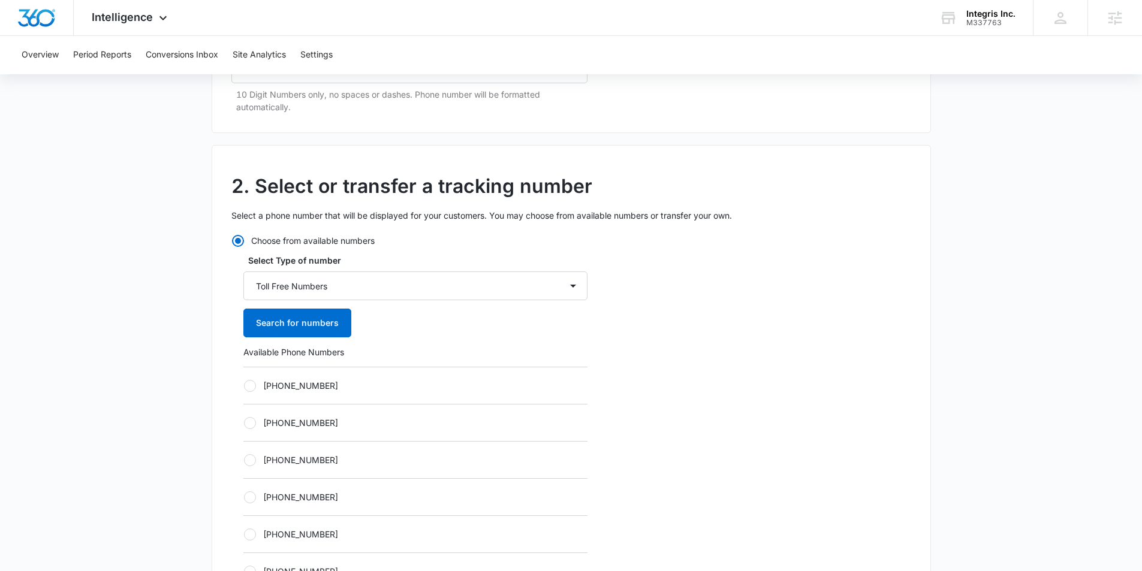
scroll to position [223, 0]
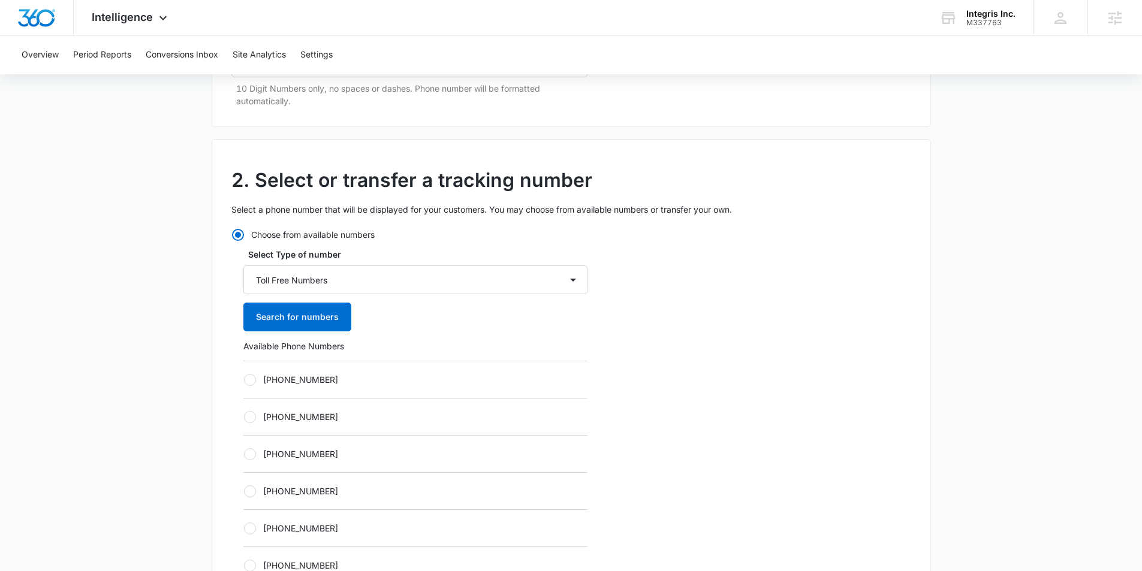
drag, startPoint x: 251, startPoint y: 376, endPoint x: 254, endPoint y: 395, distance: 18.8
click at [251, 376] on div at bounding box center [250, 380] width 12 height 12
click at [244, 379] on input "[PHONE_NUMBER]" at bounding box center [243, 379] width 1 height 1
radio input "true"
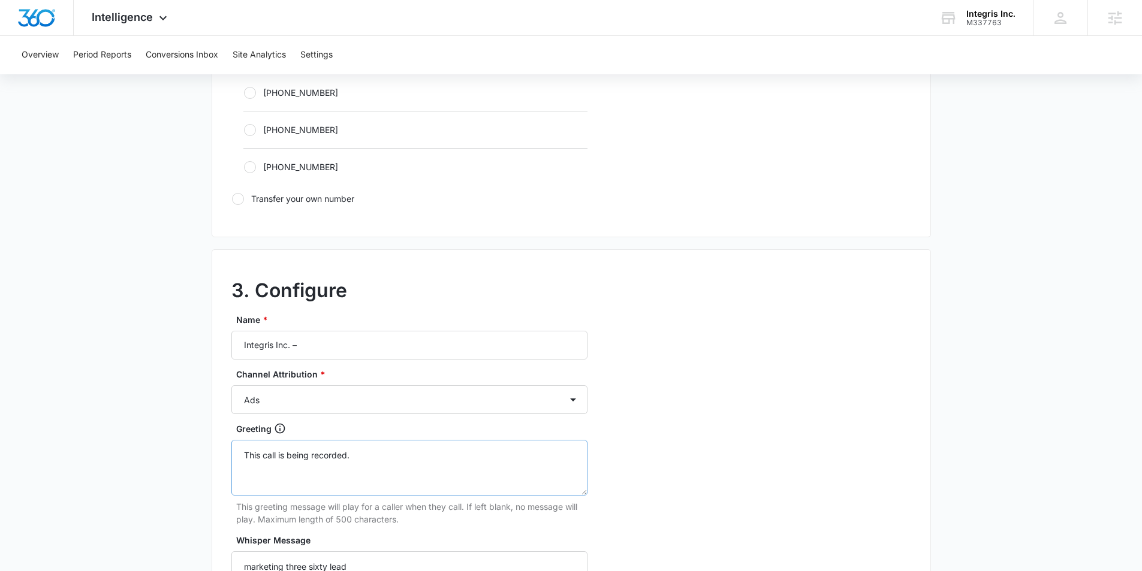
scroll to position [785, 0]
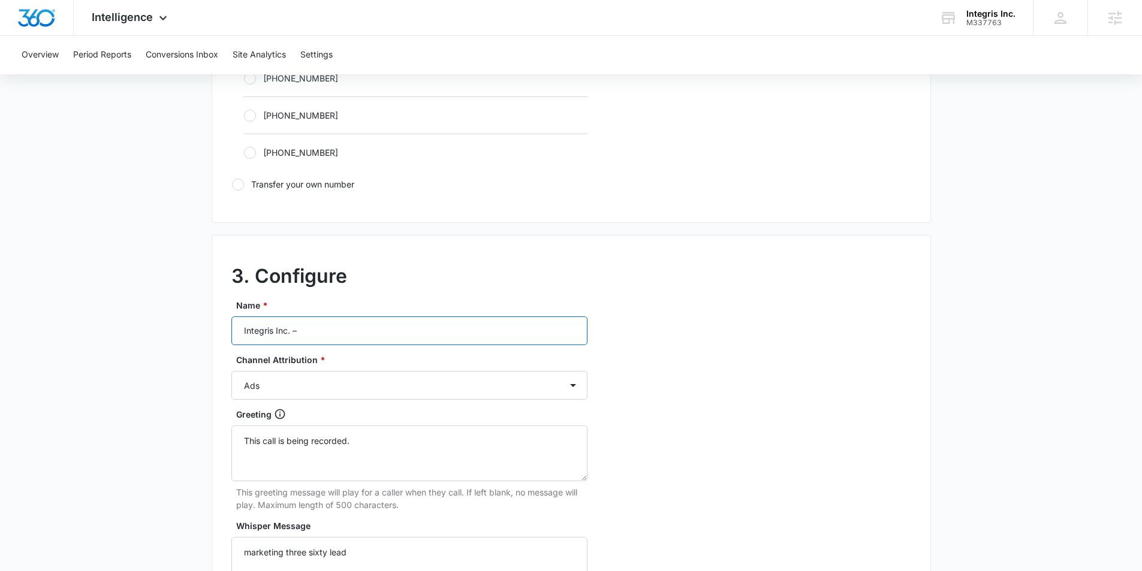
click at [337, 337] on input "Integris Inc. –" at bounding box center [409, 330] width 356 height 29
type input "Integris Inc. – Other"
click at [307, 390] on select "Ads Local Service Ads Content Social Other" at bounding box center [409, 385] width 356 height 29
select select "OTHER"
click at [231, 371] on select "Ads Local Service Ads Content Social Other" at bounding box center [409, 385] width 356 height 29
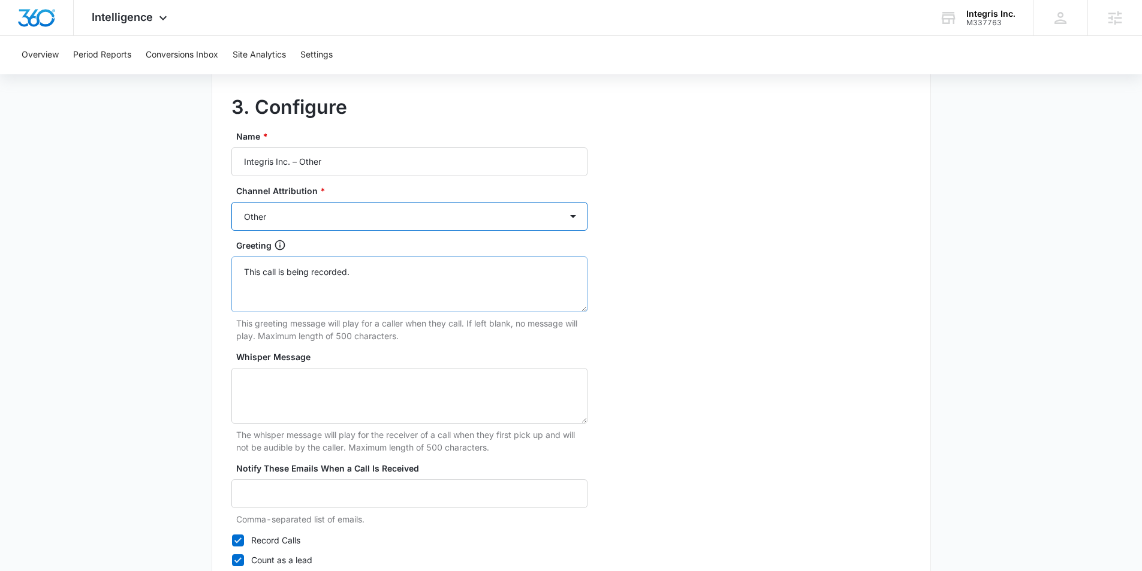
scroll to position [1044, 0]
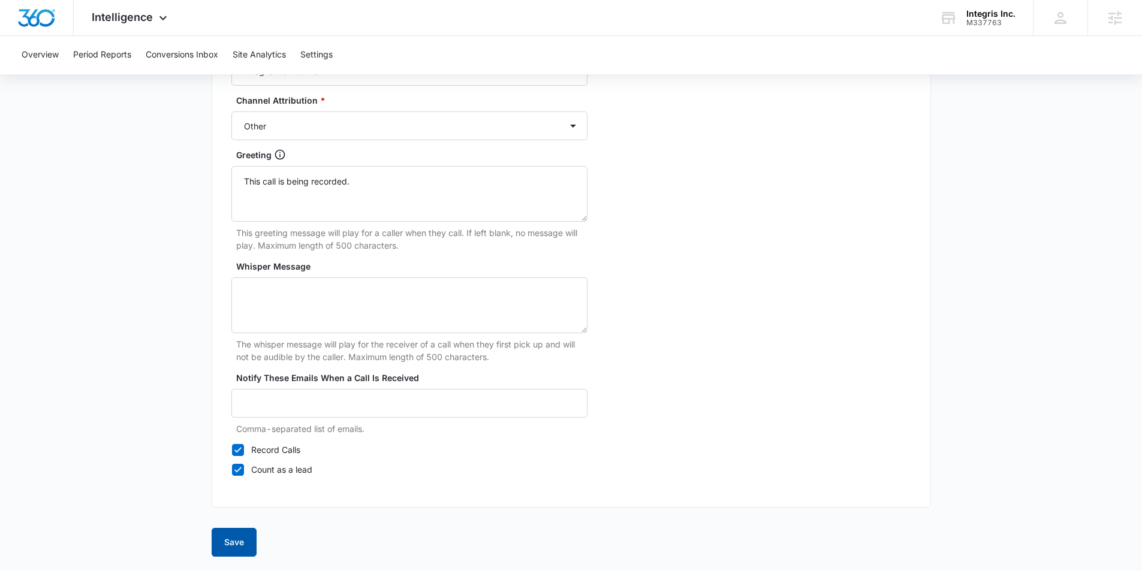
click at [242, 538] on button "Save" at bounding box center [234, 542] width 45 height 29
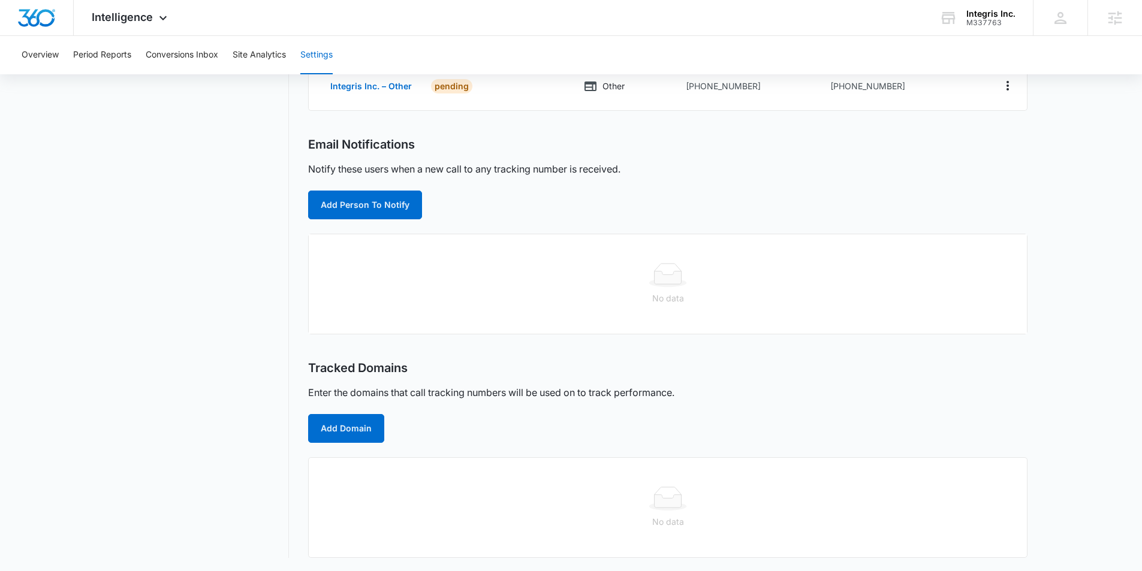
scroll to position [308, 0]
click at [367, 200] on button "Add Person To Notify" at bounding box center [365, 203] width 114 height 29
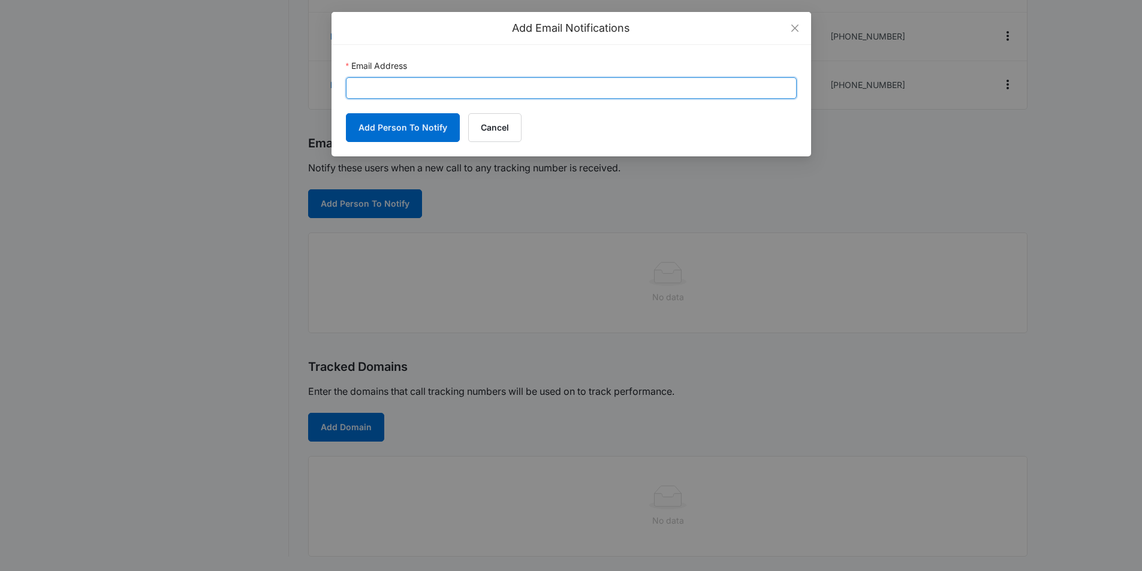
click at [392, 89] on input "Email Address" at bounding box center [571, 88] width 451 height 22
paste input "[PERSON_NAME][EMAIL_ADDRESS][PERSON_NAME][DOMAIN_NAME]"
type input "[PERSON_NAME][EMAIL_ADDRESS][PERSON_NAME][DOMAIN_NAME]"
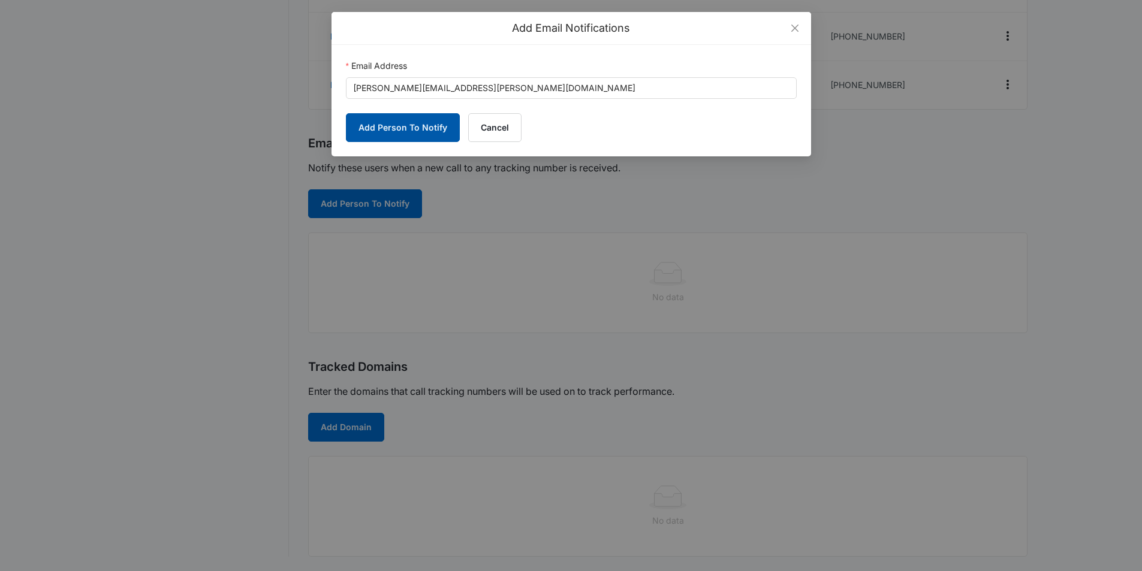
click at [376, 128] on button "Add Person To Notify" at bounding box center [403, 127] width 114 height 29
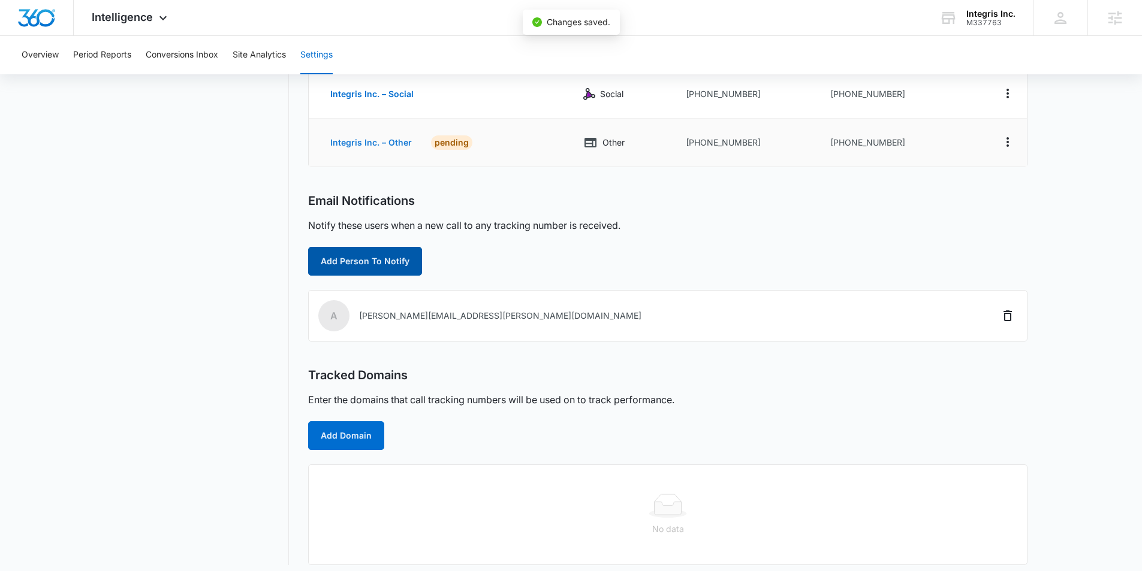
scroll to position [249, 0]
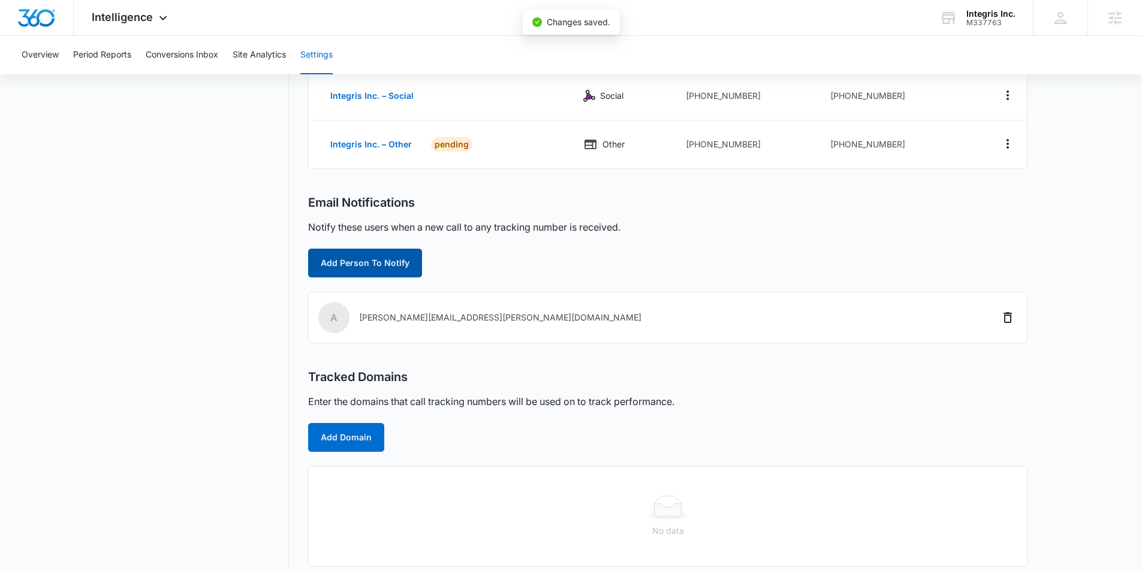
click at [357, 256] on button "Add Person To Notify" at bounding box center [365, 263] width 114 height 29
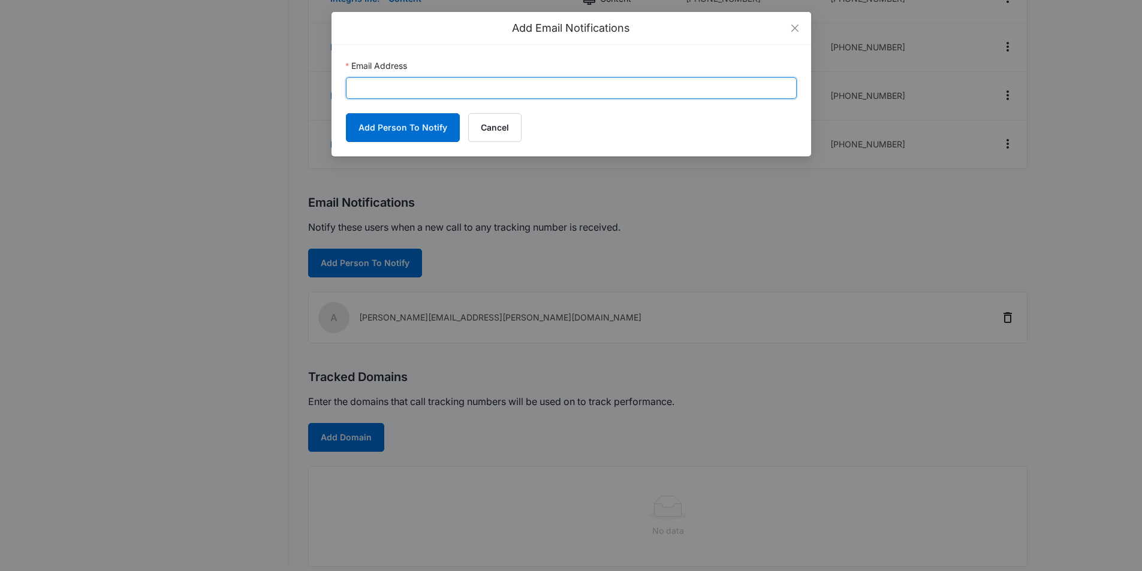
click at [397, 91] on input "Email Address" at bounding box center [571, 88] width 451 height 22
paste input "[EMAIL_ADDRESS][DOMAIN_NAME]"
type input "[EMAIL_ADDRESS][DOMAIN_NAME]"
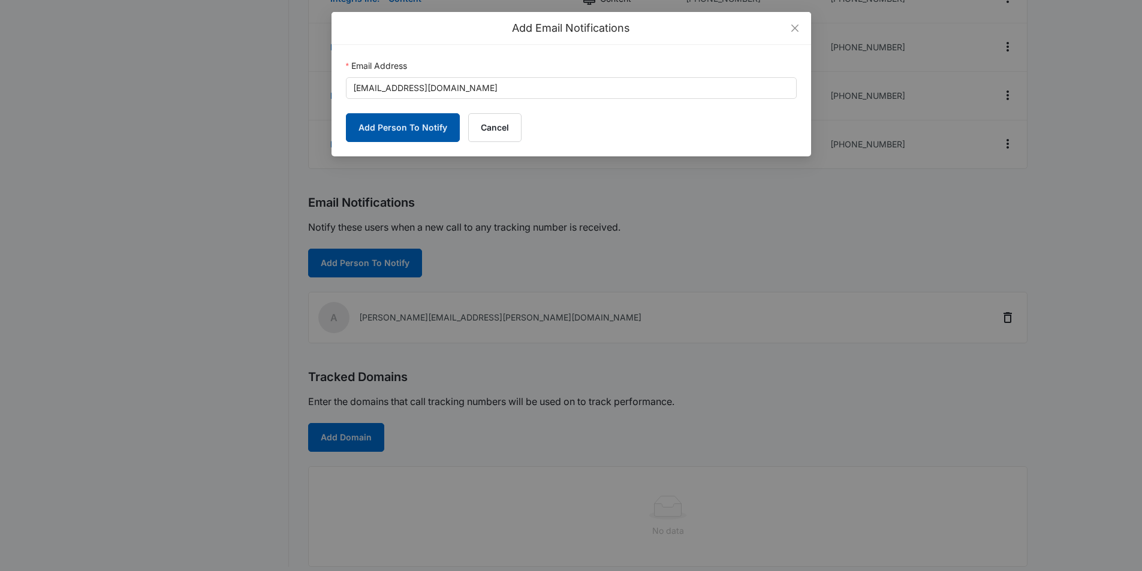
click at [384, 125] on button "Add Person To Notify" at bounding box center [403, 127] width 114 height 29
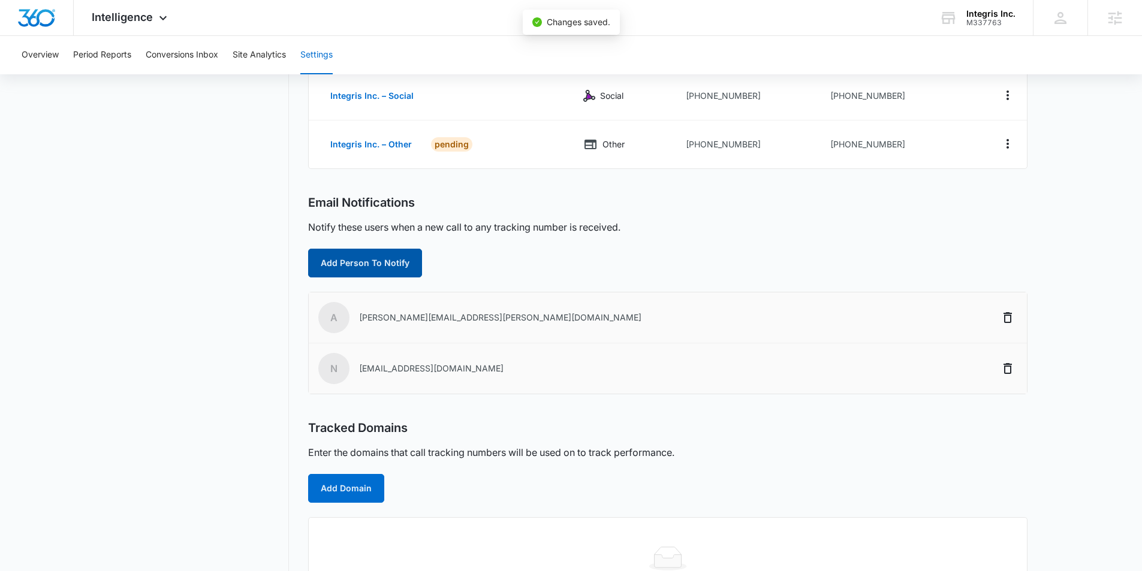
scroll to position [310, 0]
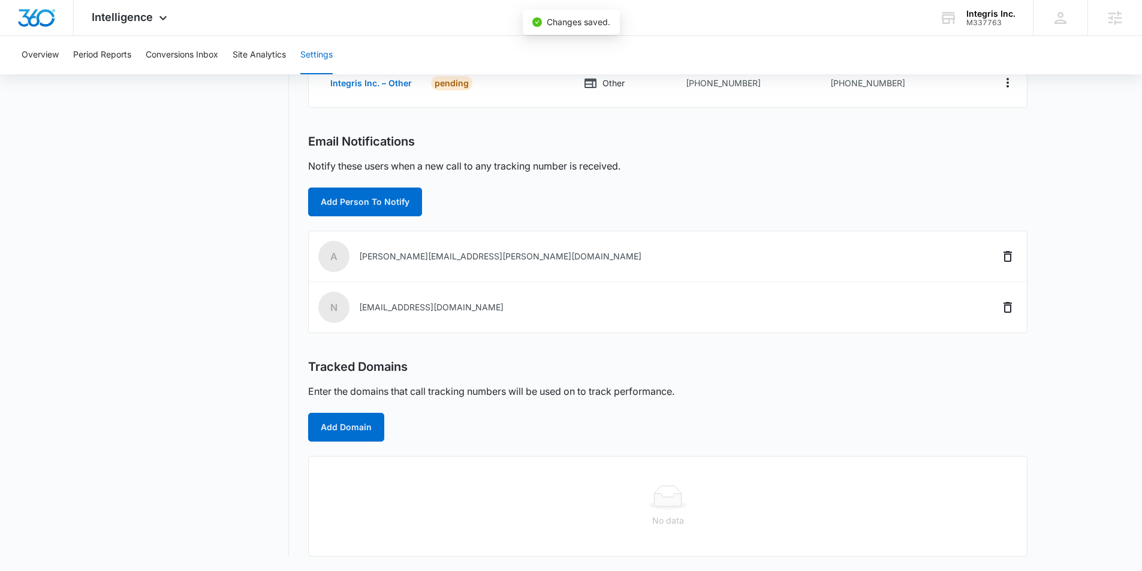
click at [337, 442] on div "Call Tracking Add Tracking Number Name Channel Ring-To Number Tracking Number I…" at bounding box center [667, 180] width 719 height 754
click at [337, 433] on button "Add Domain" at bounding box center [346, 427] width 76 height 29
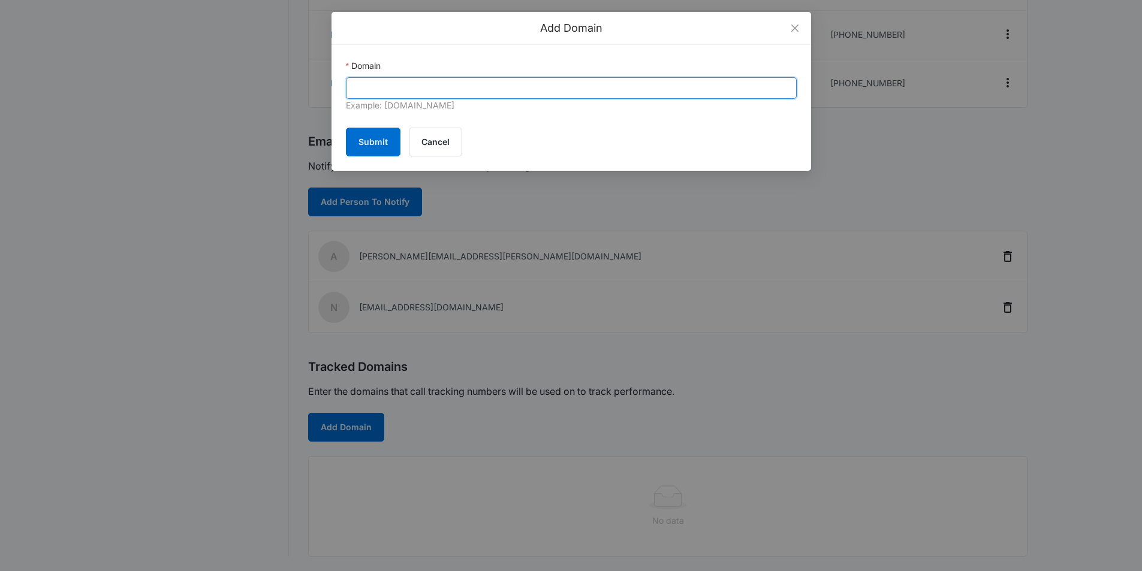
click at [464, 92] on input "Domain" at bounding box center [571, 88] width 451 height 22
paste input "https://integrisus.com/"
drag, startPoint x: 379, startPoint y: 88, endPoint x: 306, endPoint y: 86, distance: 73.2
click at [306, 86] on div "Add Domain Domain https://integrisus.com Example: marketing360.com Submit Cancel" at bounding box center [571, 285] width 1142 height 571
type input "[DOMAIN_NAME]"
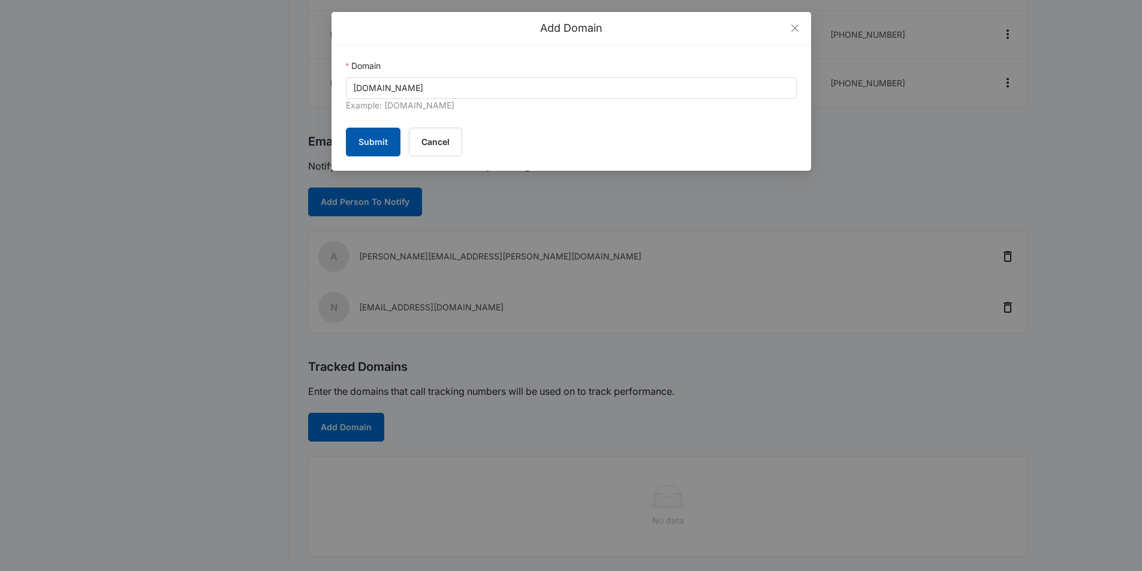
click at [377, 140] on button "Submit" at bounding box center [373, 142] width 55 height 29
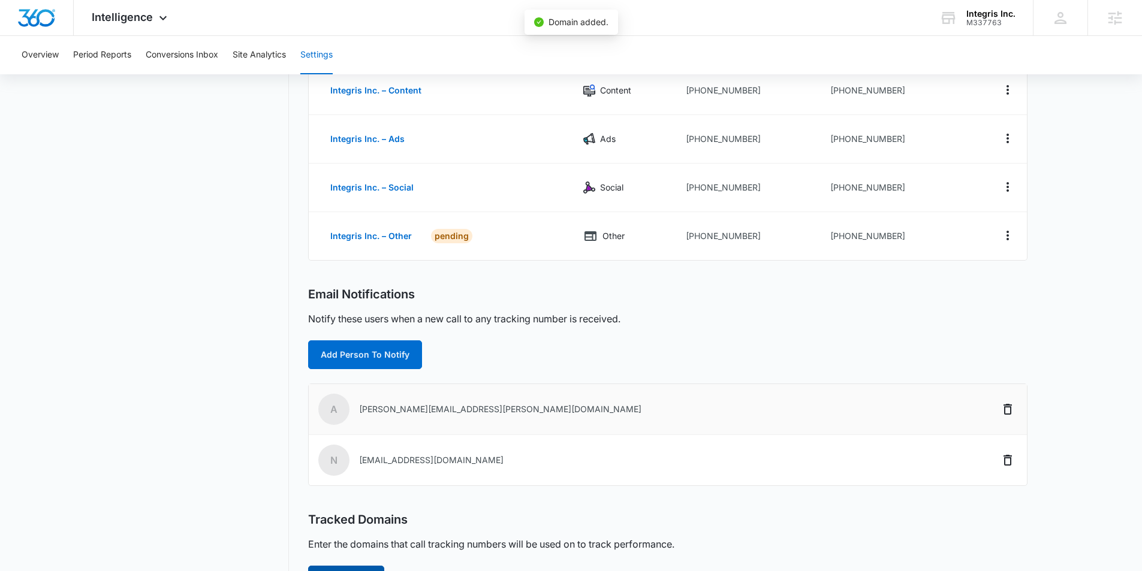
scroll to position [0, 0]
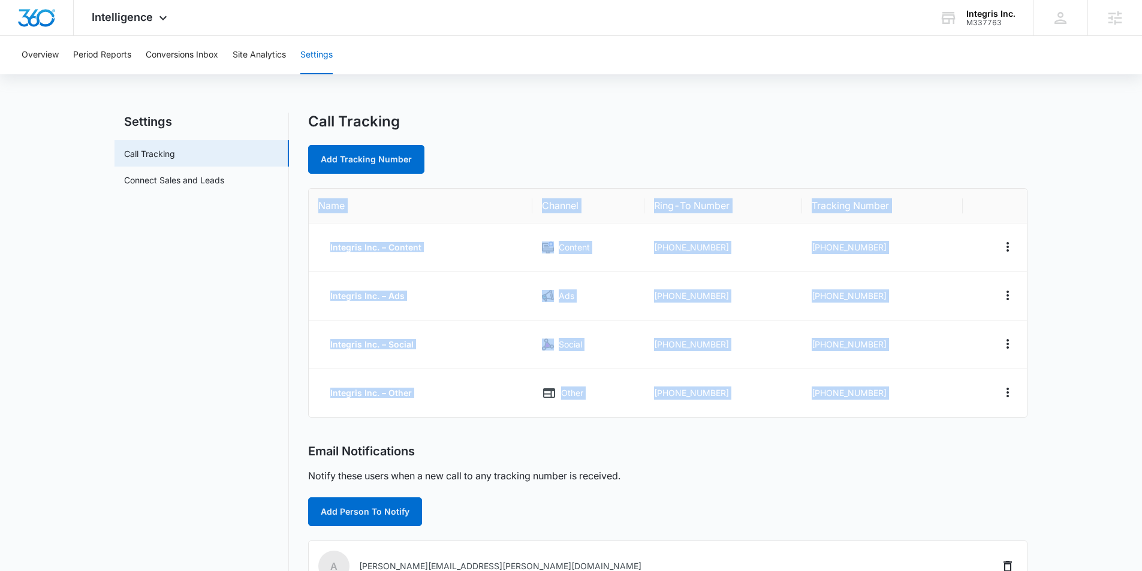
drag, startPoint x: 315, startPoint y: 201, endPoint x: 901, endPoint y: 428, distance: 627.9
click at [901, 428] on div "Call Tracking Add Tracking Number Name Channel Ring-To Number Tracking Number I…" at bounding box center [667, 459] width 719 height 693
copy table "Name Channel Ring-To Number Tracking Number Integris Inc. – Content Content [PH…"
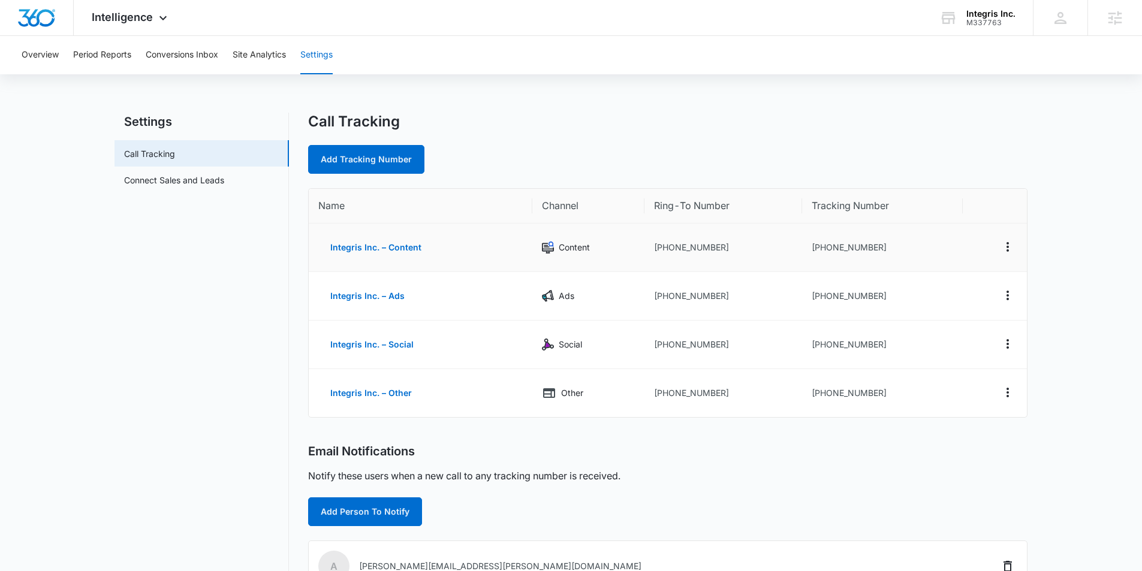
drag, startPoint x: 737, startPoint y: 252, endPoint x: 728, endPoint y: 246, distance: 11.2
click at [735, 251] on td "[PHONE_NUMBER]" at bounding box center [723, 248] width 158 height 49
drag, startPoint x: 712, startPoint y: 245, endPoint x: 661, endPoint y: 249, distance: 50.5
click at [661, 249] on td "[PHONE_NUMBER]" at bounding box center [723, 248] width 158 height 49
copy td "8888917272"
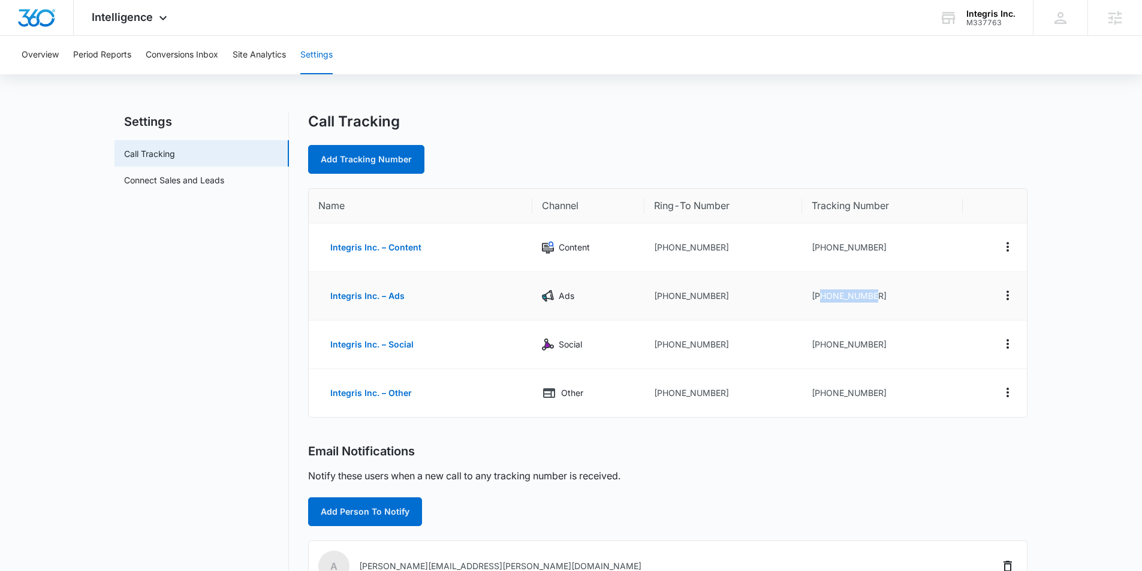
drag, startPoint x: 881, startPoint y: 295, endPoint x: 818, endPoint y: 296, distance: 63.6
click at [818, 296] on td "[PHONE_NUMBER]" at bounding box center [882, 296] width 161 height 49
copy td "8336276408"
drag, startPoint x: 869, startPoint y: 247, endPoint x: 819, endPoint y: 249, distance: 49.8
click at [819, 249] on td "[PHONE_NUMBER]" at bounding box center [882, 248] width 161 height 49
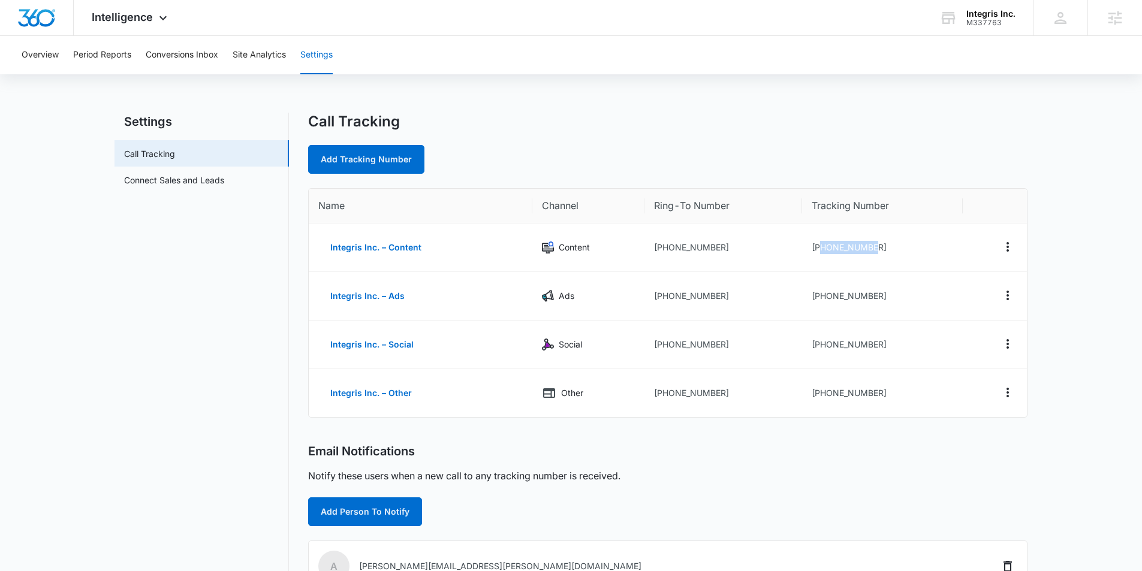
copy td "8336276407"
drag, startPoint x: 855, startPoint y: 345, endPoint x: 813, endPoint y: 348, distance: 42.1
click at [819, 346] on td "[PHONE_NUMBER]" at bounding box center [882, 345] width 161 height 49
copy td "8336276410"
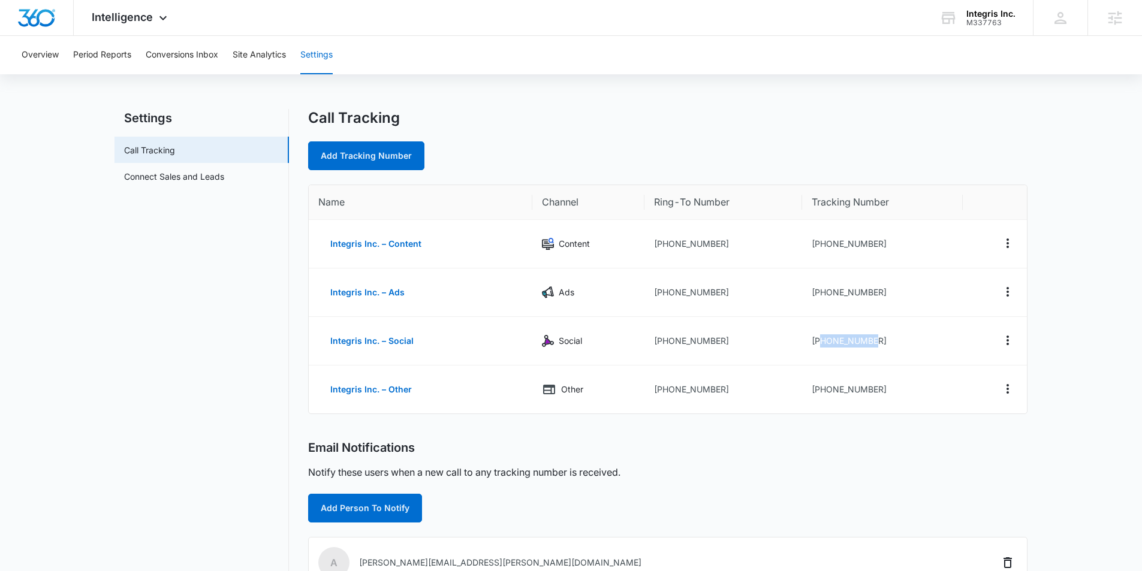
scroll to position [7, 0]
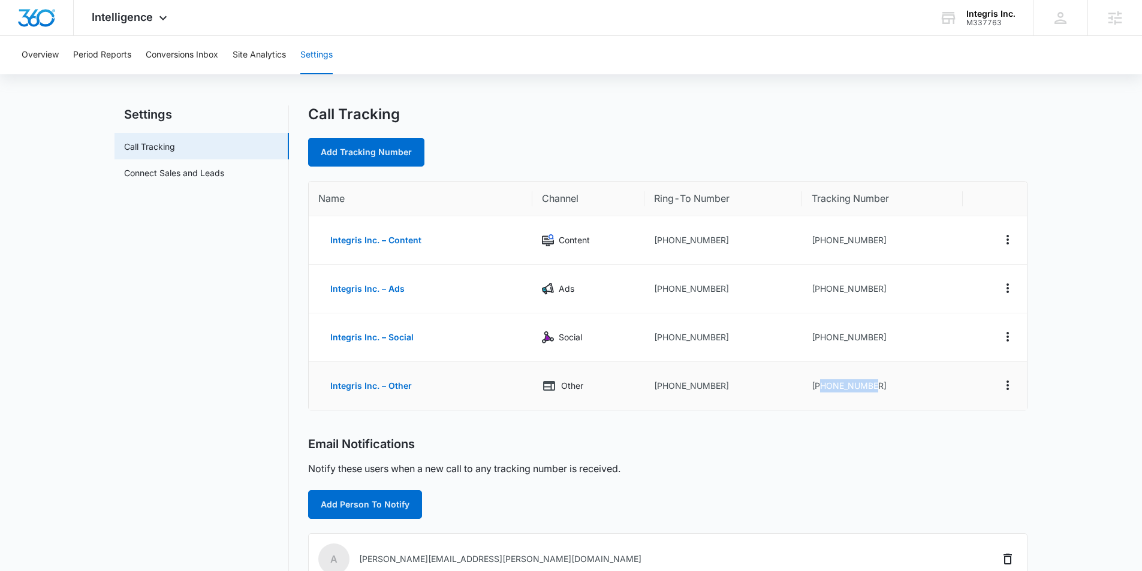
drag, startPoint x: 883, startPoint y: 386, endPoint x: 821, endPoint y: 385, distance: 61.7
click at [821, 385] on td "[PHONE_NUMBER]" at bounding box center [882, 386] width 161 height 48
copy td "8336276413"
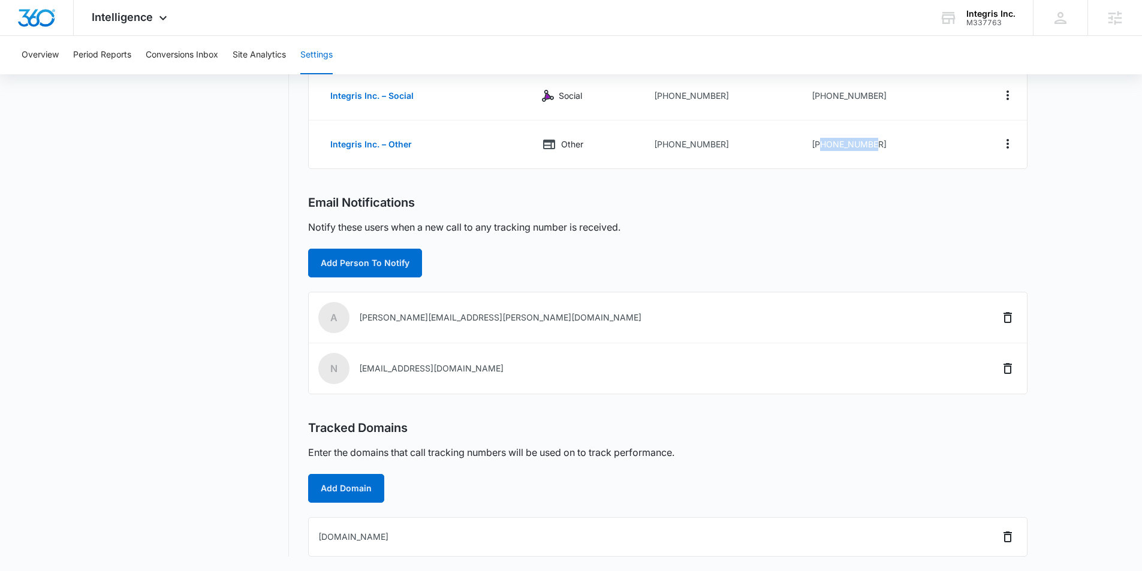
scroll to position [0, 0]
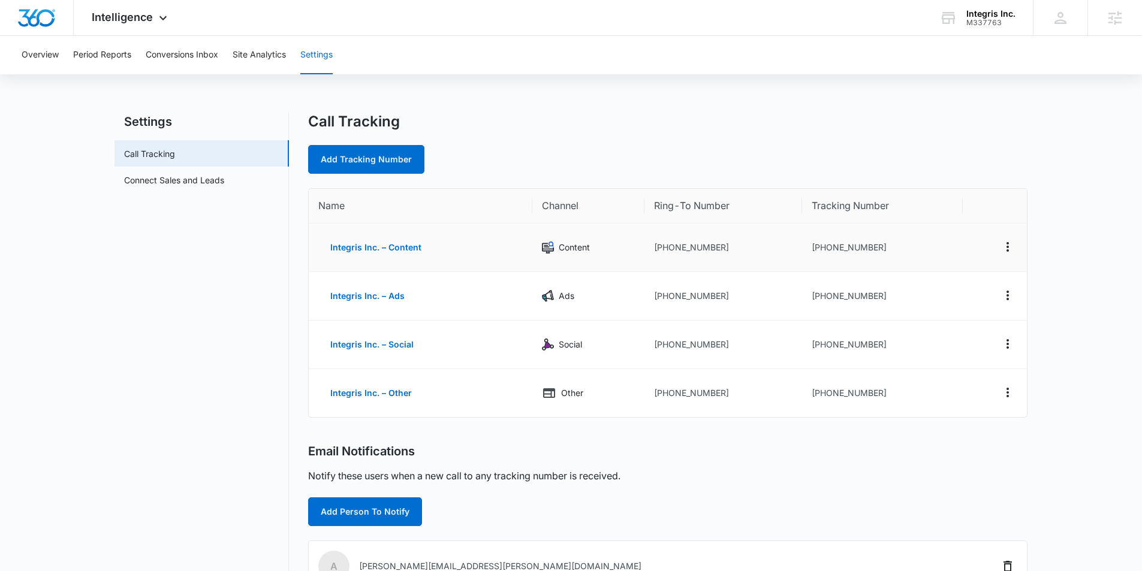
click at [872, 243] on td "[PHONE_NUMBER]" at bounding box center [882, 248] width 161 height 49
drag, startPoint x: 880, startPoint y: 292, endPoint x: 820, endPoint y: 299, distance: 60.3
click at [820, 299] on td "[PHONE_NUMBER]" at bounding box center [882, 296] width 161 height 49
copy td "8336276408"
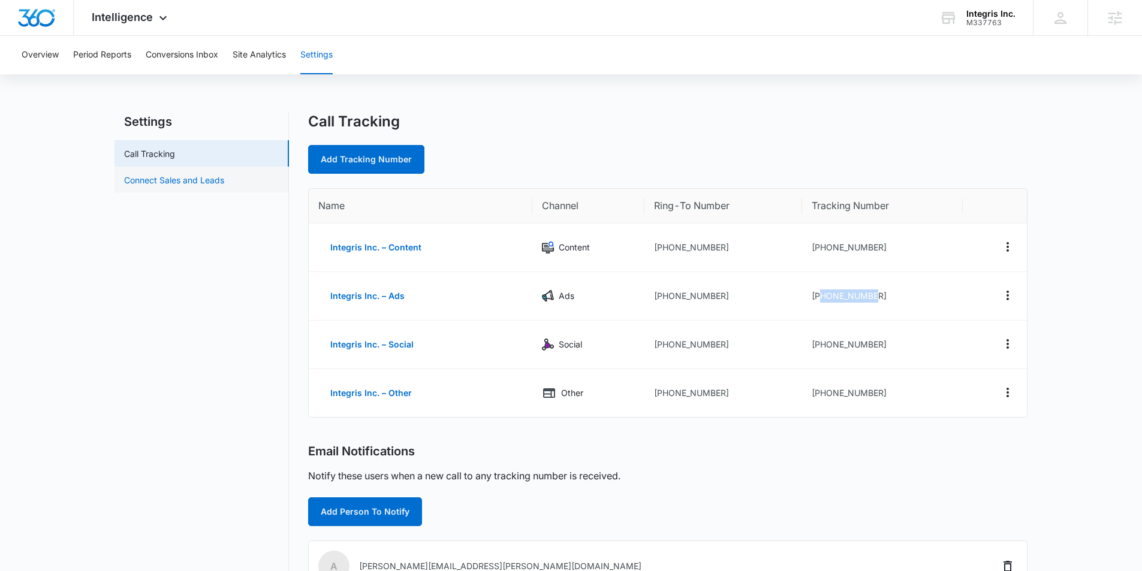
click at [138, 185] on link "Connect Sales and Leads" at bounding box center [174, 180] width 100 height 13
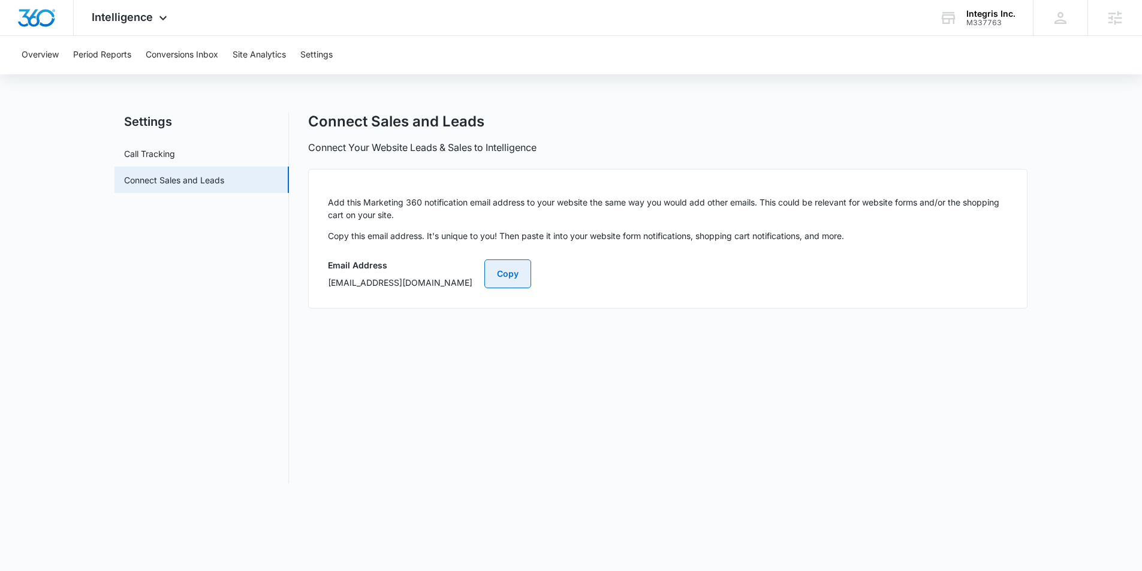
click at [531, 275] on button "Copy" at bounding box center [507, 274] width 47 height 29
